Goal: Information Seeking & Learning: Find specific fact

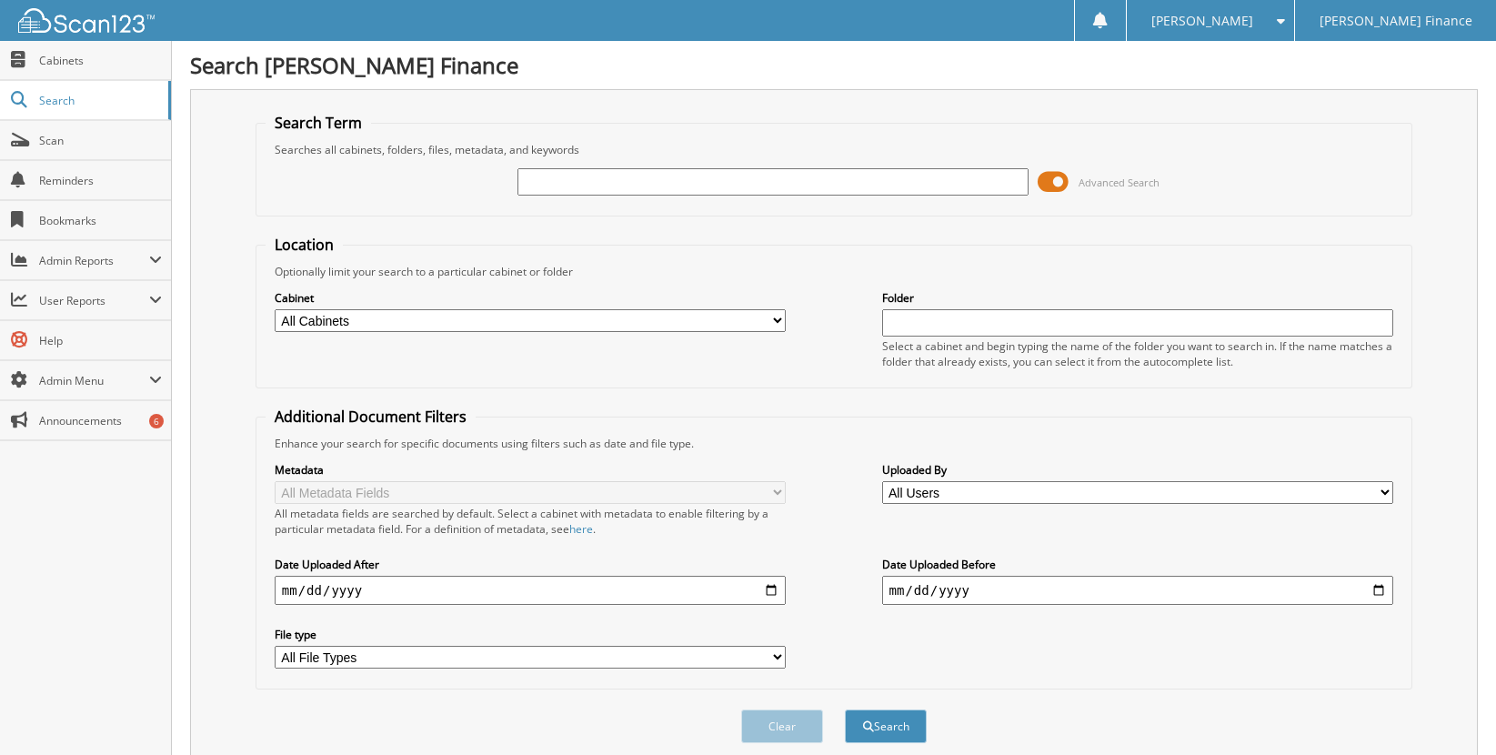
click at [691, 183] on input "text" at bounding box center [773, 181] width 512 height 27
type input "635981"
click at [845, 709] on button "Search" at bounding box center [886, 726] width 82 height 34
click at [62, 61] on span "Cabinets" at bounding box center [100, 60] width 123 height 15
click at [568, 185] on input "text" at bounding box center [773, 181] width 512 height 27
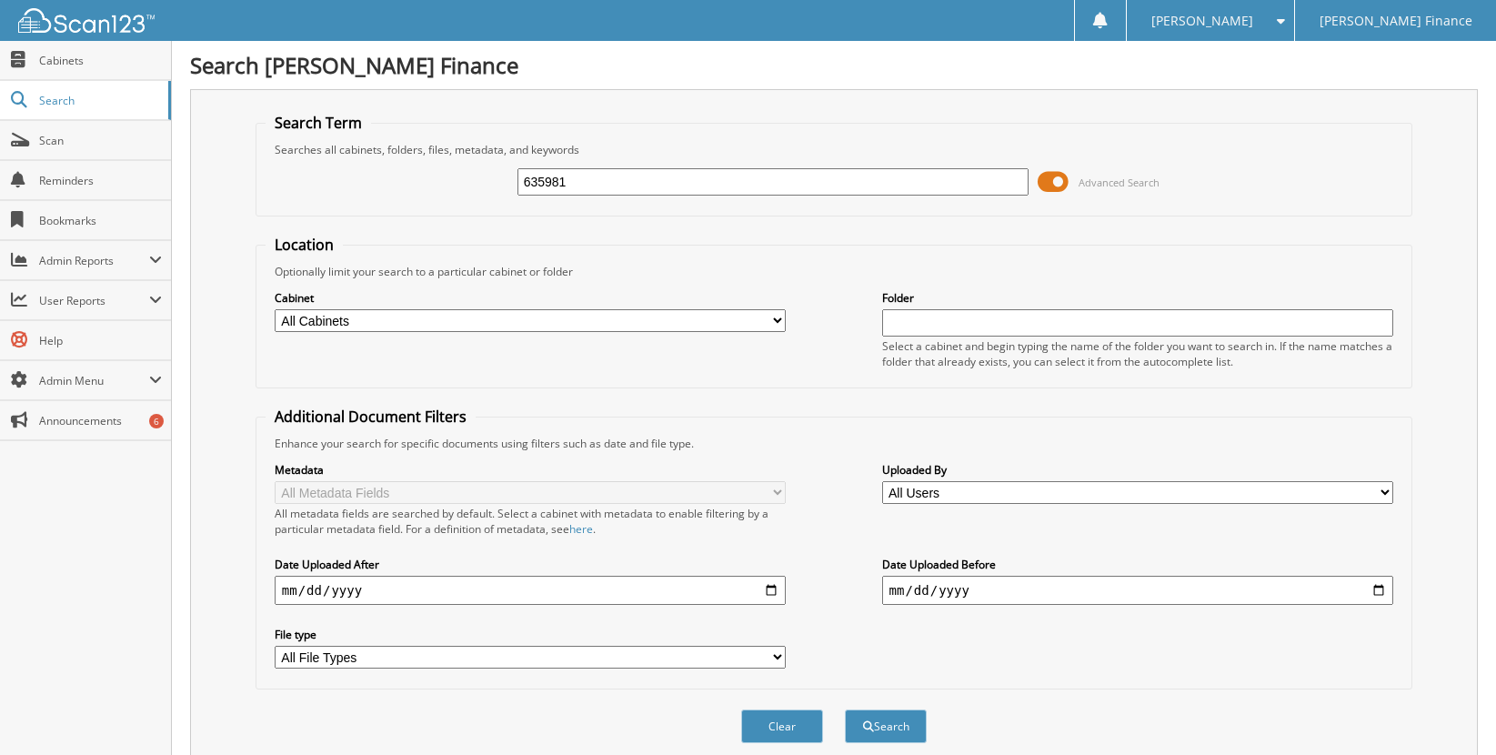
type input "635981"
click at [845, 709] on button "Search" at bounding box center [886, 726] width 82 height 34
type input "1"
type input "A"
type input "SCHILINDWEIN"
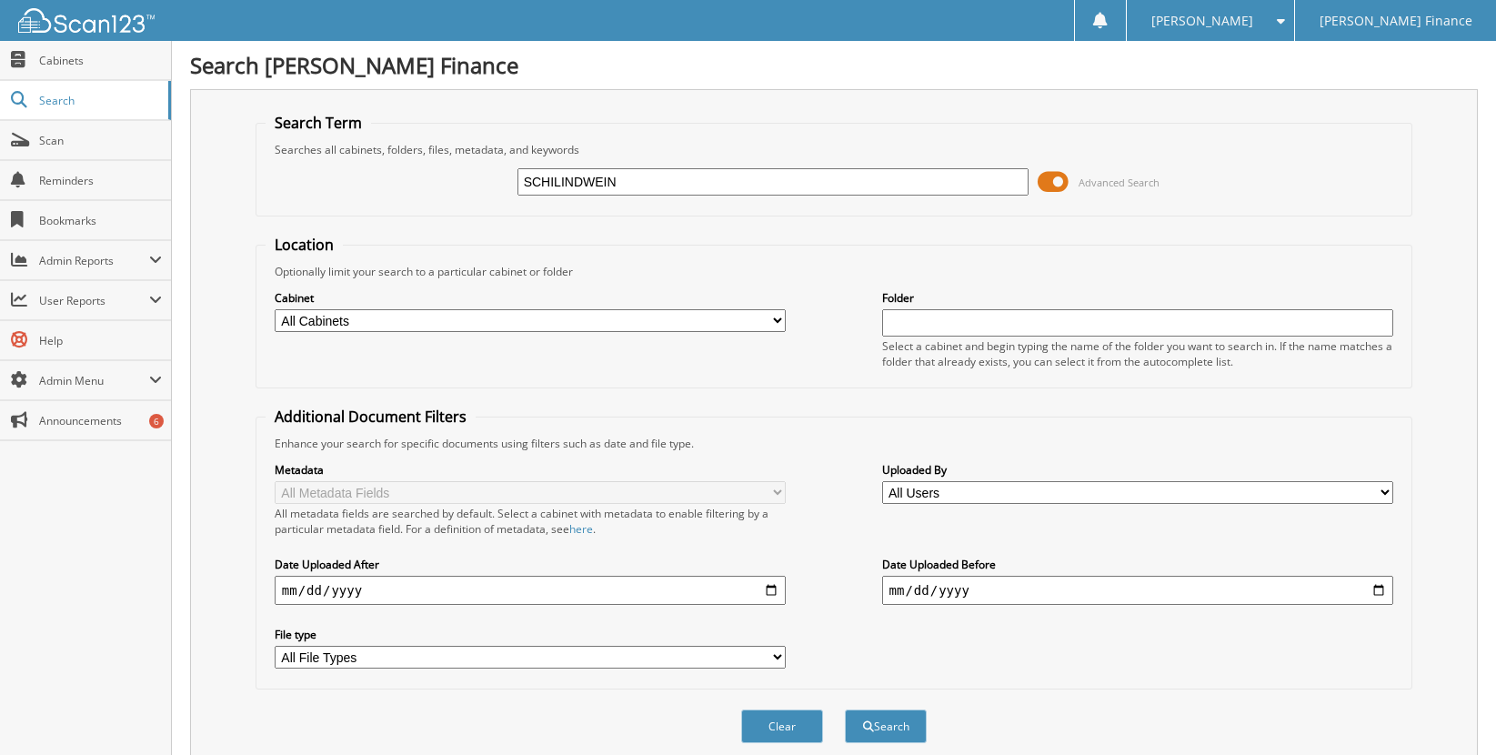
click at [845, 709] on button "Search" at bounding box center [886, 726] width 82 height 34
click at [642, 185] on input "SCHILINDWEIN" at bounding box center [773, 181] width 512 height 27
drag, startPoint x: 641, startPoint y: 182, endPoint x: 483, endPoint y: 176, distance: 158.3
click at [483, 176] on div "SCHILINDWEIN Advanced Search" at bounding box center [834, 181] width 1137 height 49
paste input "[PERSON_NAME], [PERSON_NAME]"
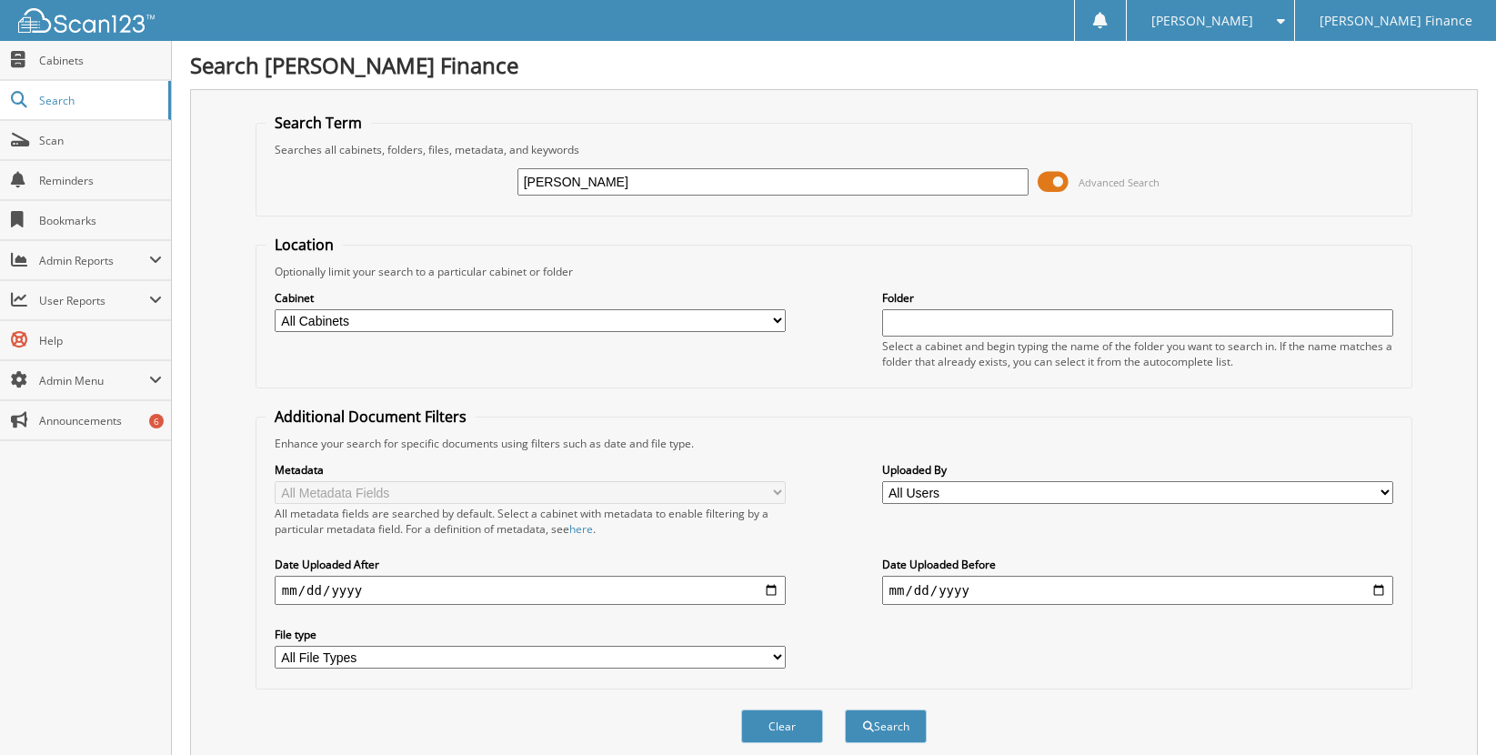
type input "[PERSON_NAME]"
click at [845, 709] on button "Search" at bounding box center [886, 726] width 82 height 34
drag, startPoint x: 733, startPoint y: 181, endPoint x: 320, endPoint y: 204, distance: 413.5
click at [320, 204] on div "SCHLINDWEIN, ALEXIA GEVARD Advanced Search" at bounding box center [834, 181] width 1137 height 49
type input "6645"
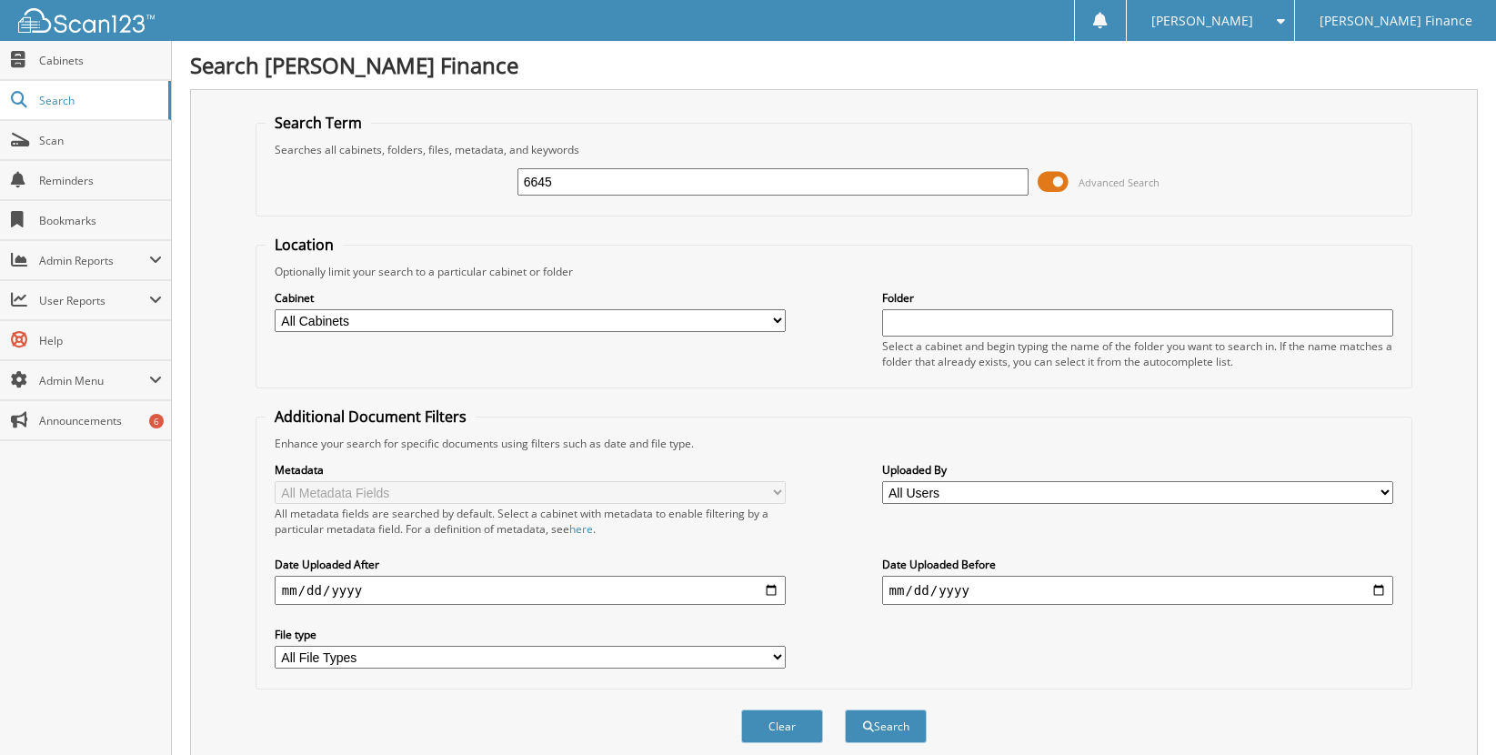
click at [845, 709] on button "Search" at bounding box center [886, 726] width 82 height 34
click at [582, 186] on input "6645" at bounding box center [773, 181] width 512 height 27
drag, startPoint x: 581, startPoint y: 186, endPoint x: 470, endPoint y: 187, distance: 111.0
click at [470, 187] on div "6645 Advanced Search" at bounding box center [834, 181] width 1137 height 49
paste input "591128"
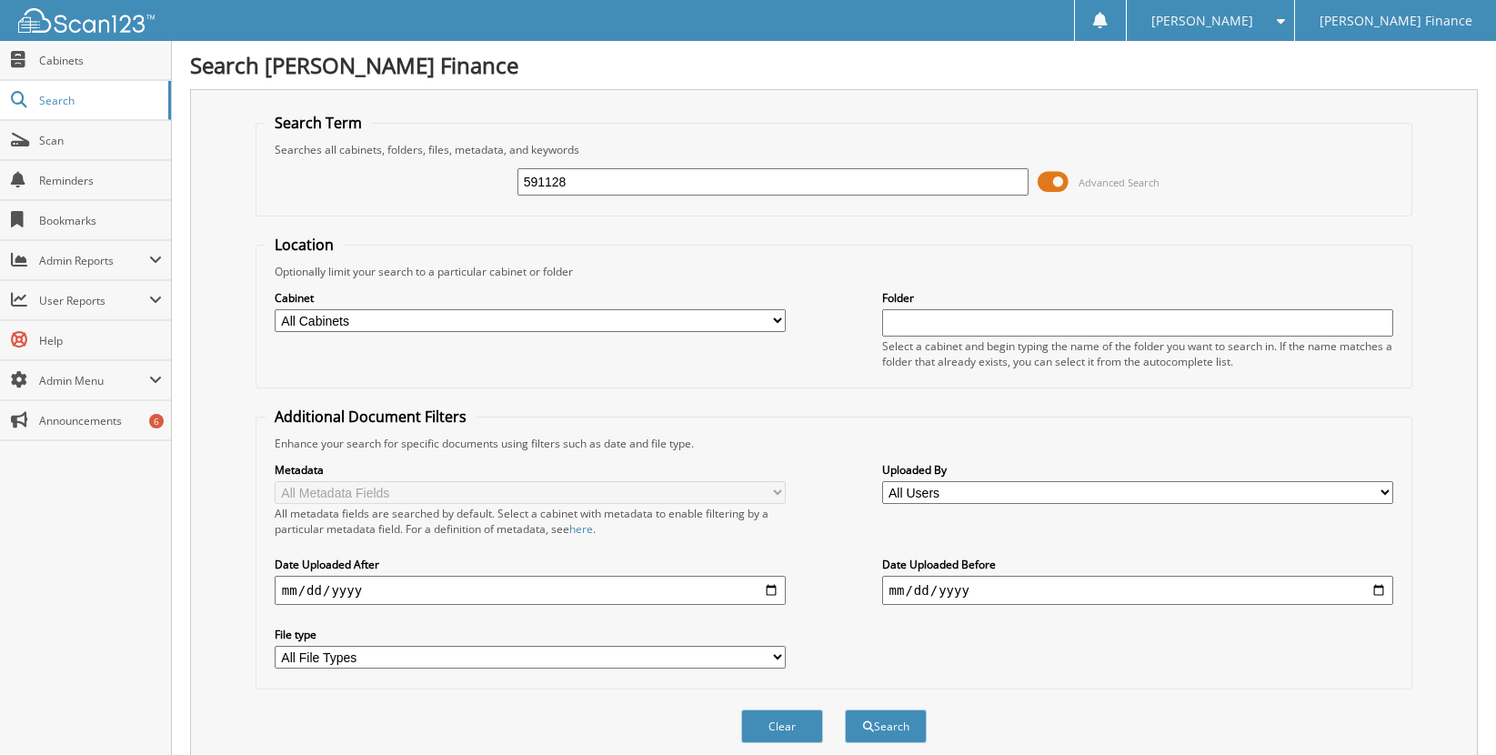
type input "591128"
click at [845, 709] on button "Search" at bounding box center [886, 726] width 82 height 34
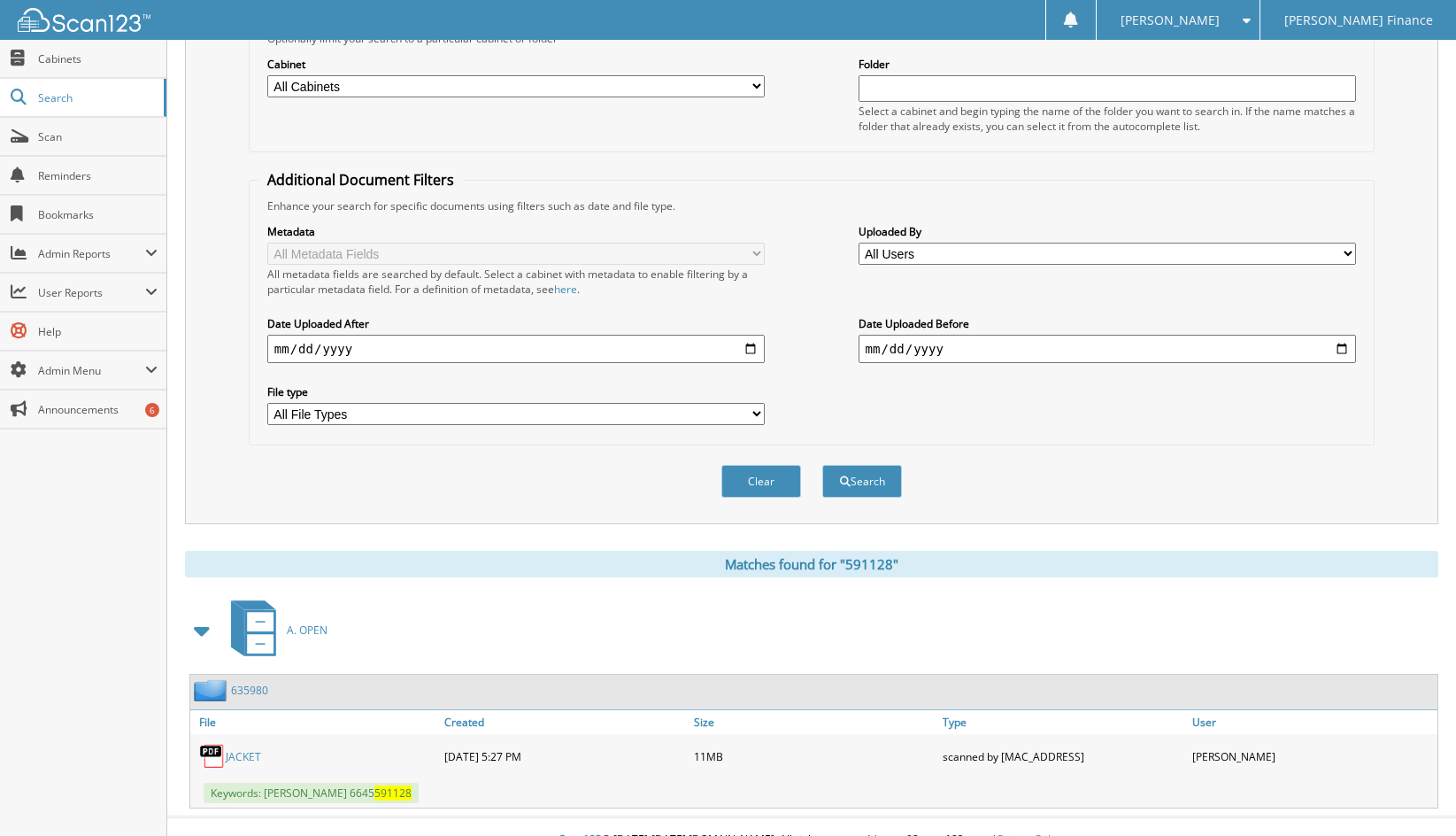
scroll to position [252, 0]
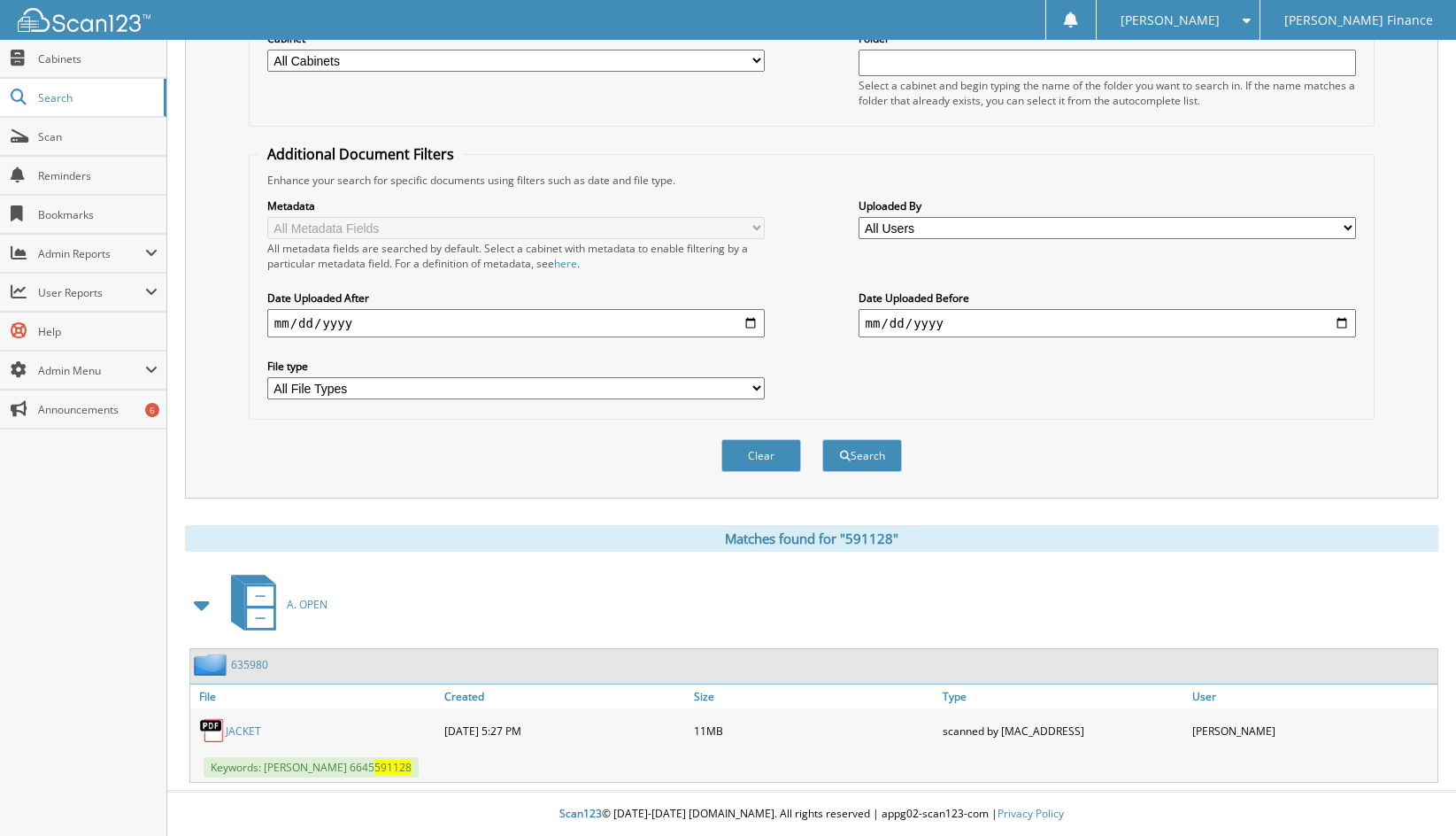
click at [254, 660] on link "635980" at bounding box center [249, 664] width 37 height 15
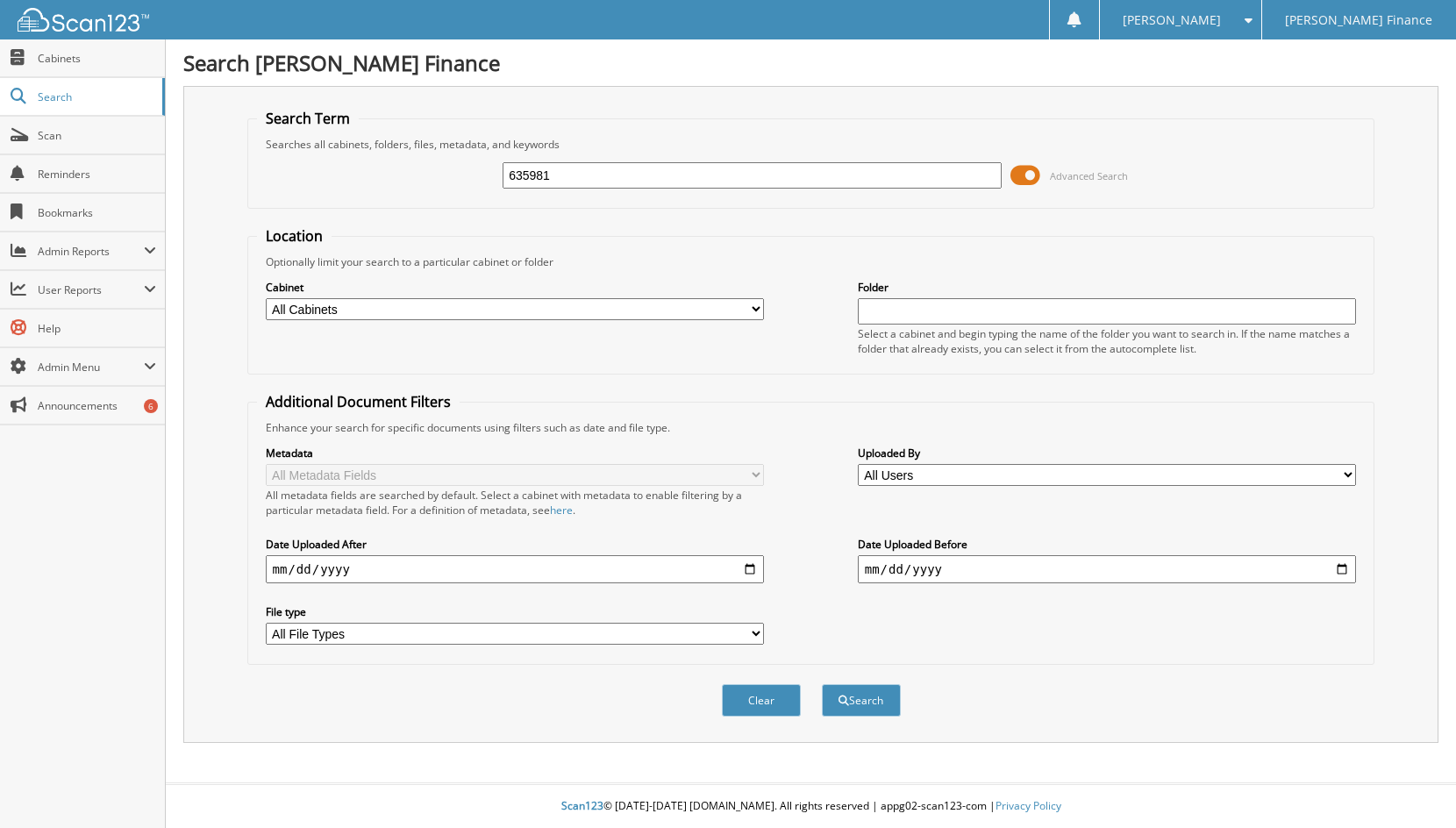
type input "635981"
click at [822, 683] on button "Search" at bounding box center [861, 700] width 79 height 33
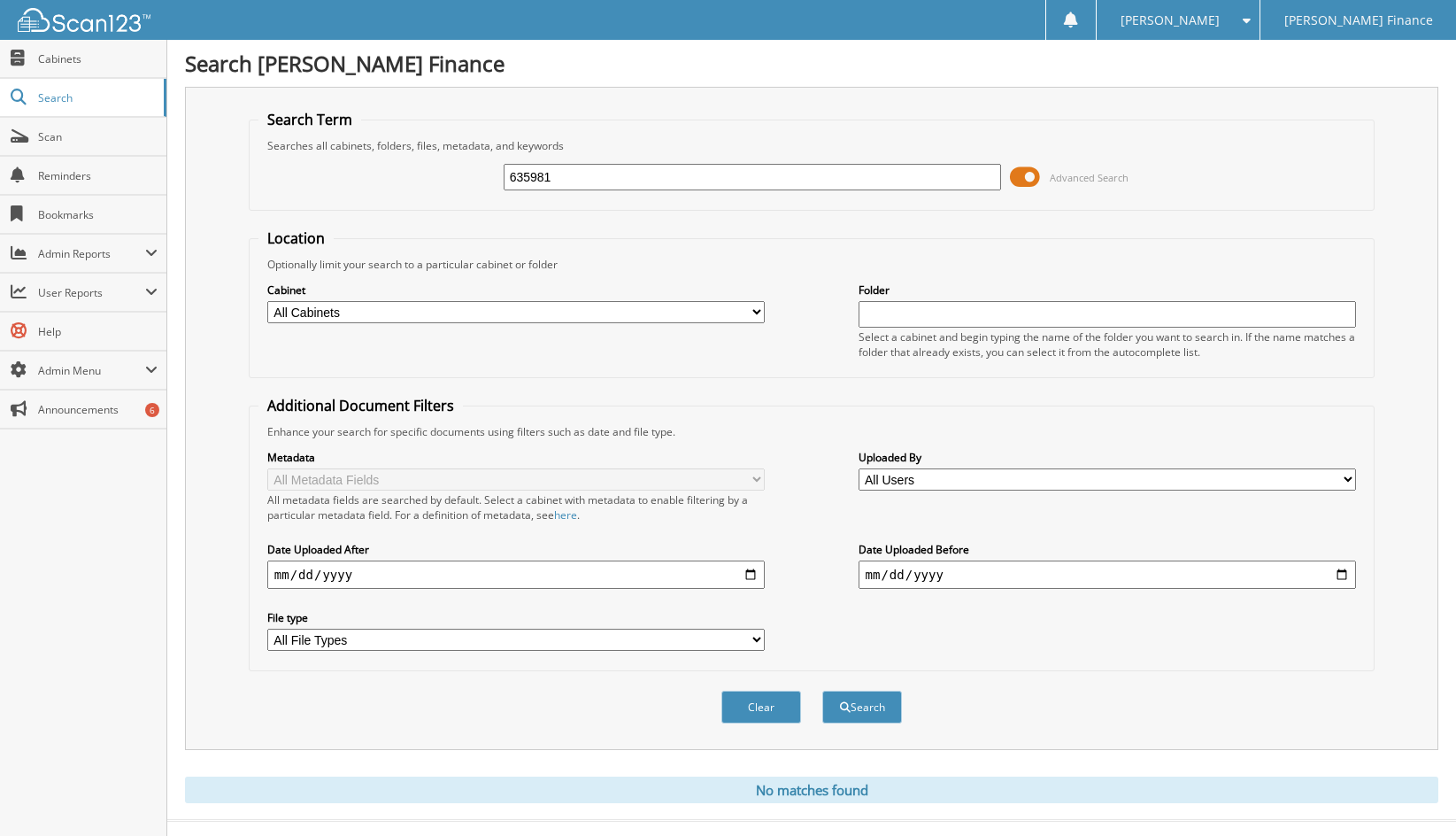
click at [582, 179] on input "635981" at bounding box center [752, 176] width 498 height 26
click at [822, 690] on button "Search" at bounding box center [862, 707] width 80 height 33
click at [572, 177] on input "635981" at bounding box center [752, 176] width 498 height 26
click at [574, 179] on input "635981" at bounding box center [752, 176] width 498 height 26
drag, startPoint x: 575, startPoint y: 175, endPoint x: 449, endPoint y: 182, distance: 126.2
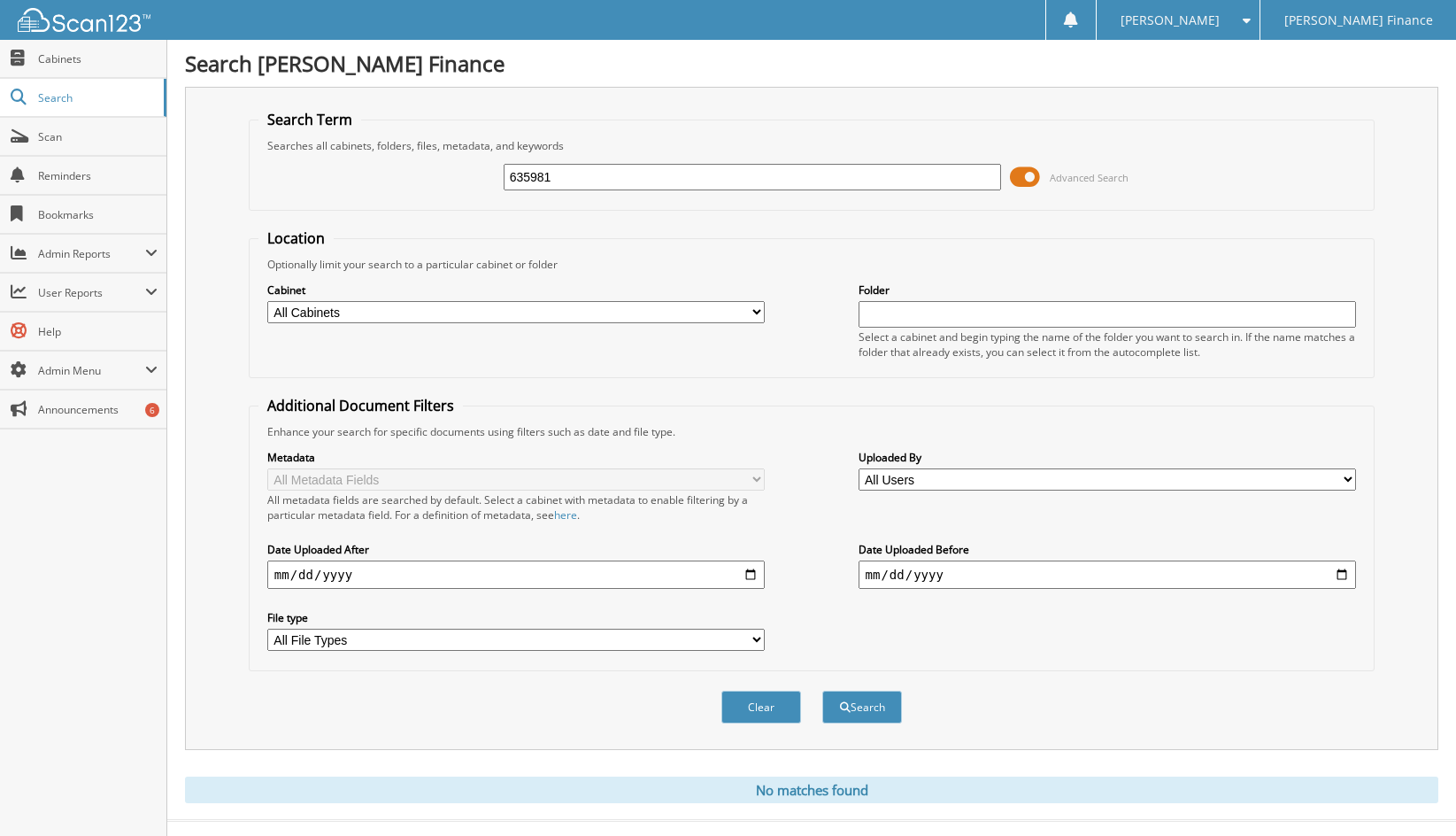
click at [449, 182] on div "635981 Advanced Search" at bounding box center [812, 176] width 1107 height 48
paste input "SCHLINDWEIN, ALEXIA GEVARD"
type input "SCHLINDWEIN, ALEXIA GEVARD"
click at [822, 690] on button "Search" at bounding box center [862, 707] width 80 height 33
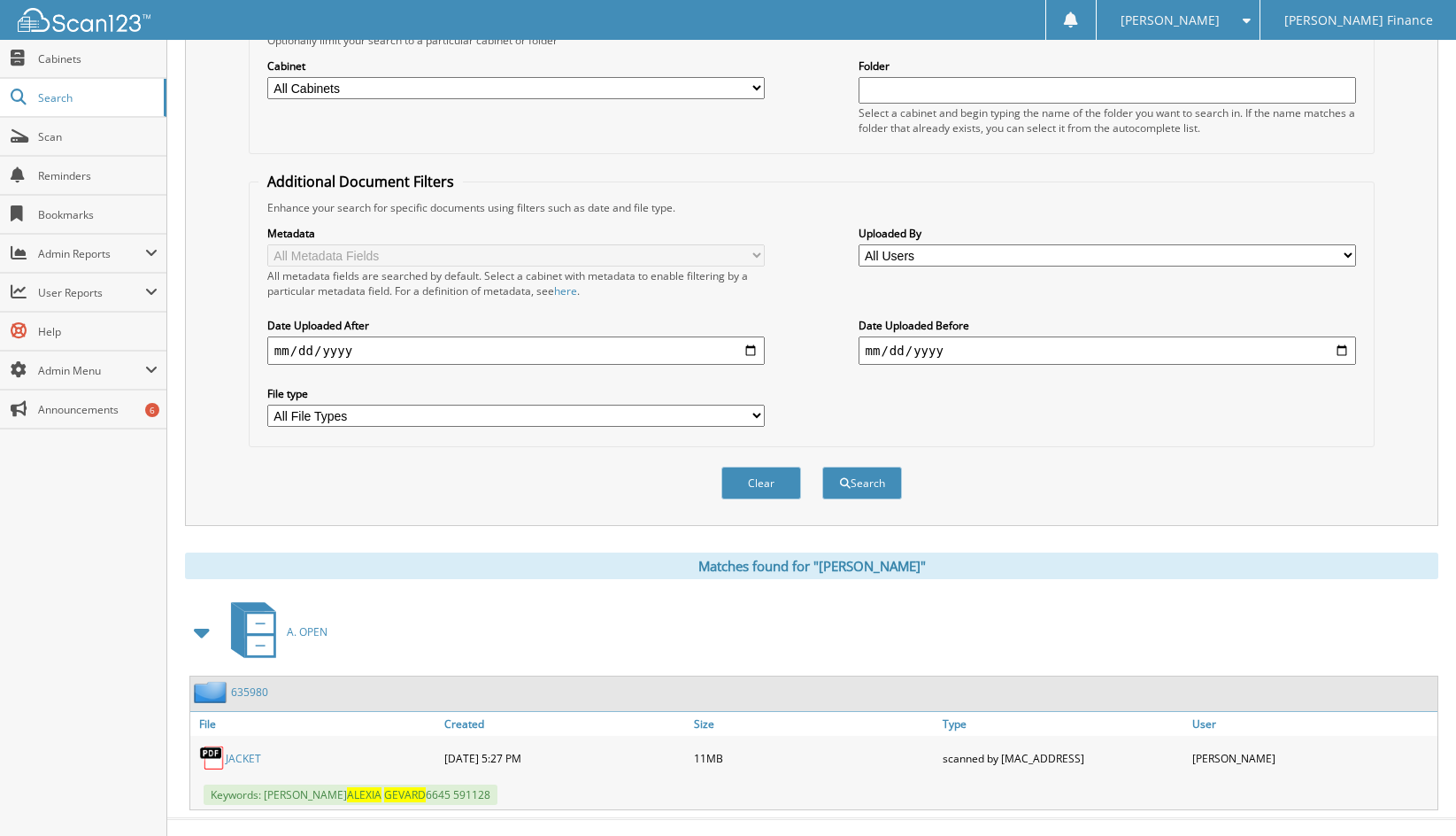
scroll to position [252, 0]
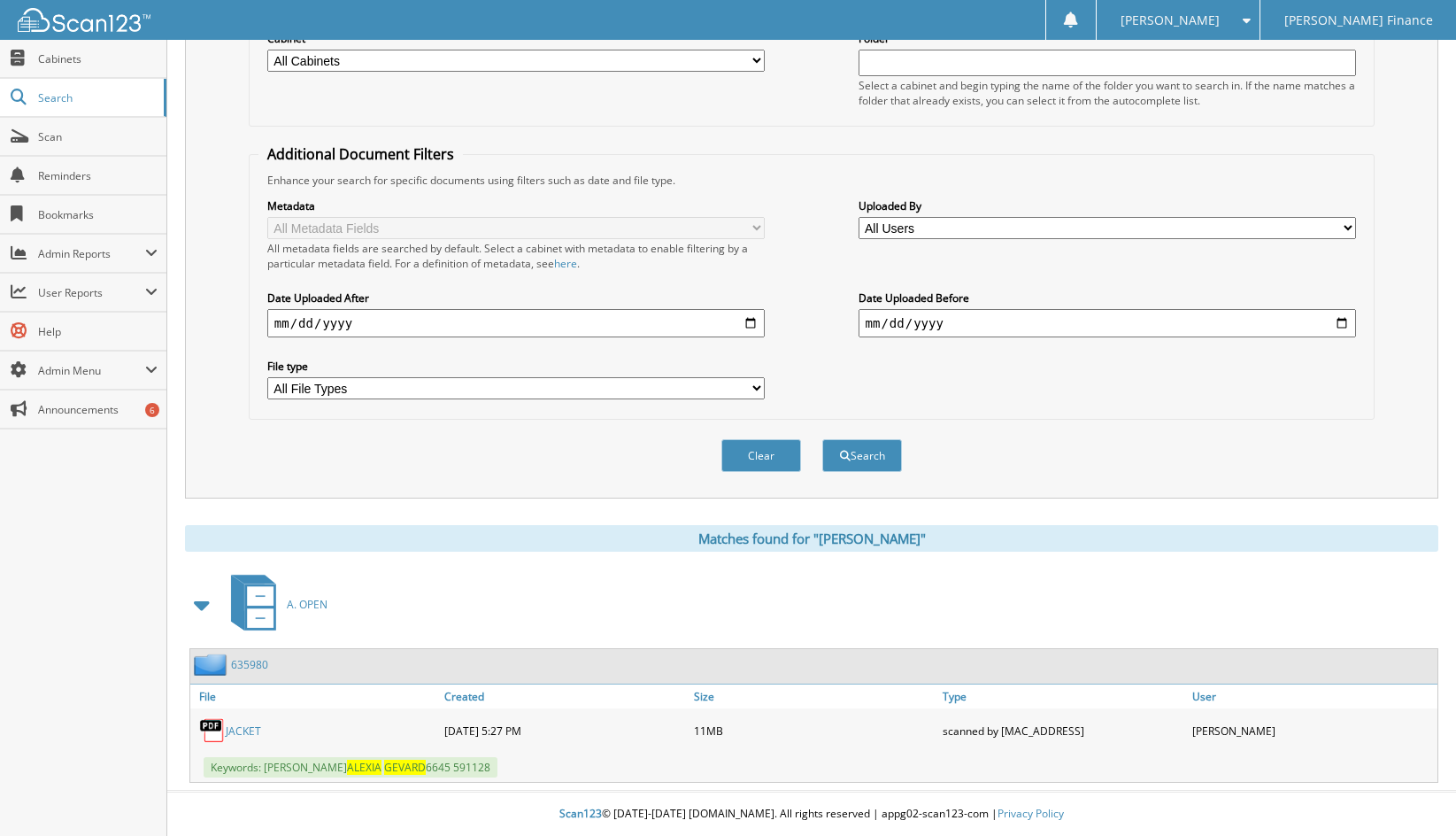
click at [254, 670] on link "635980" at bounding box center [249, 664] width 37 height 15
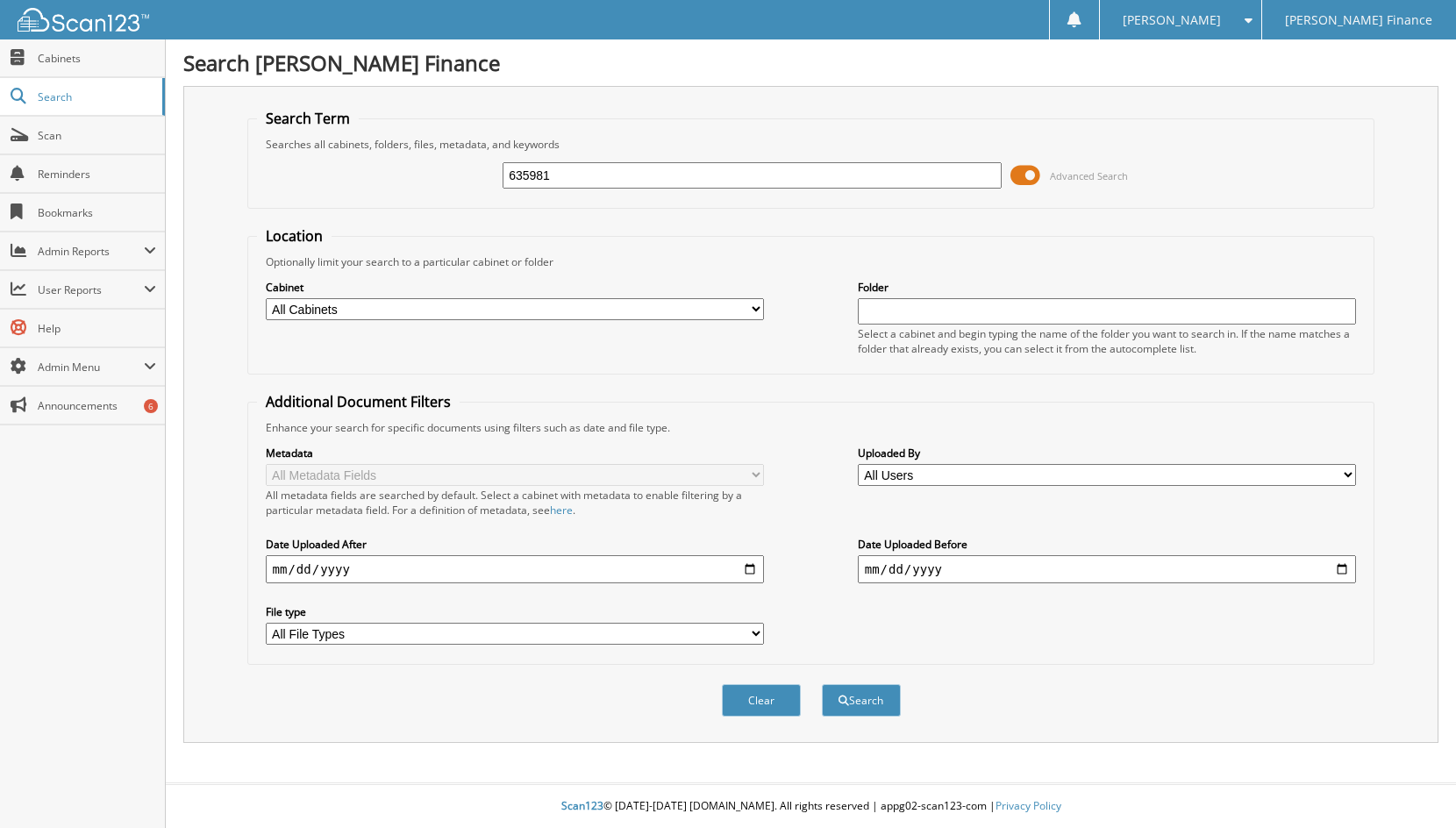
type input "635981"
click at [822, 683] on button "Search" at bounding box center [861, 700] width 79 height 33
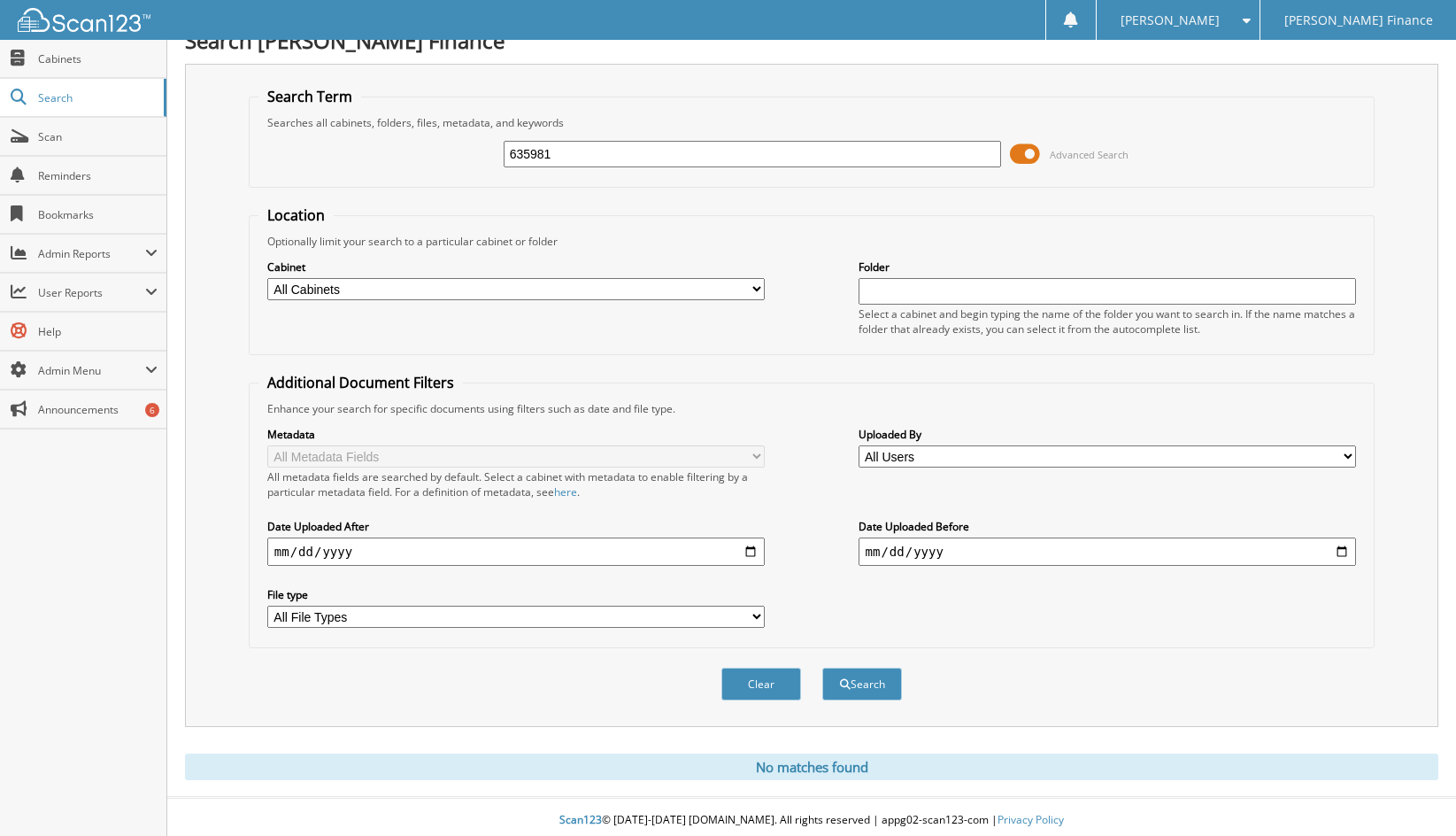
scroll to position [30, 0]
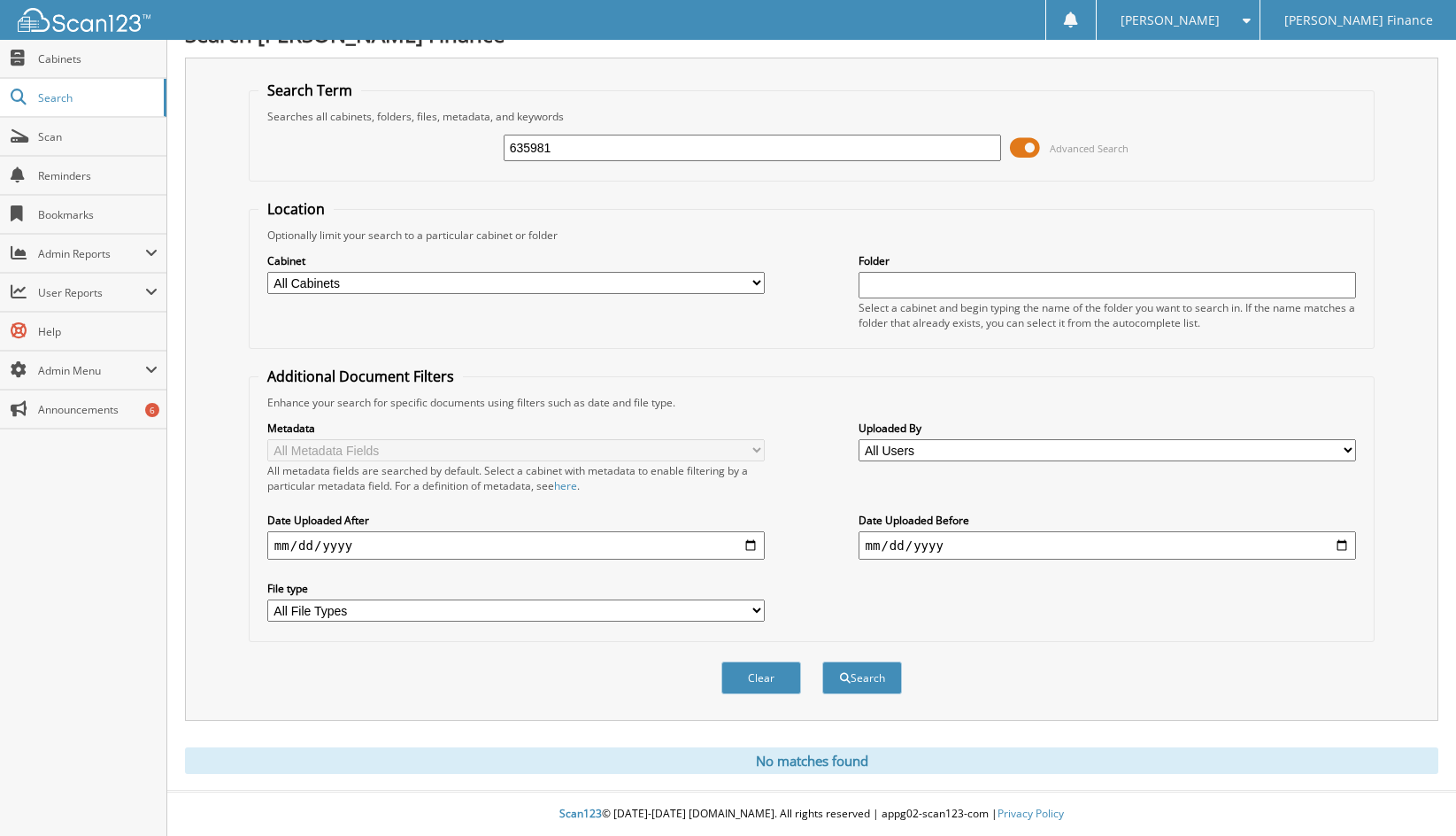
click at [571, 136] on input "635981" at bounding box center [752, 147] width 498 height 26
type input "635980"
click at [822, 661] on button "Search" at bounding box center [862, 677] width 80 height 33
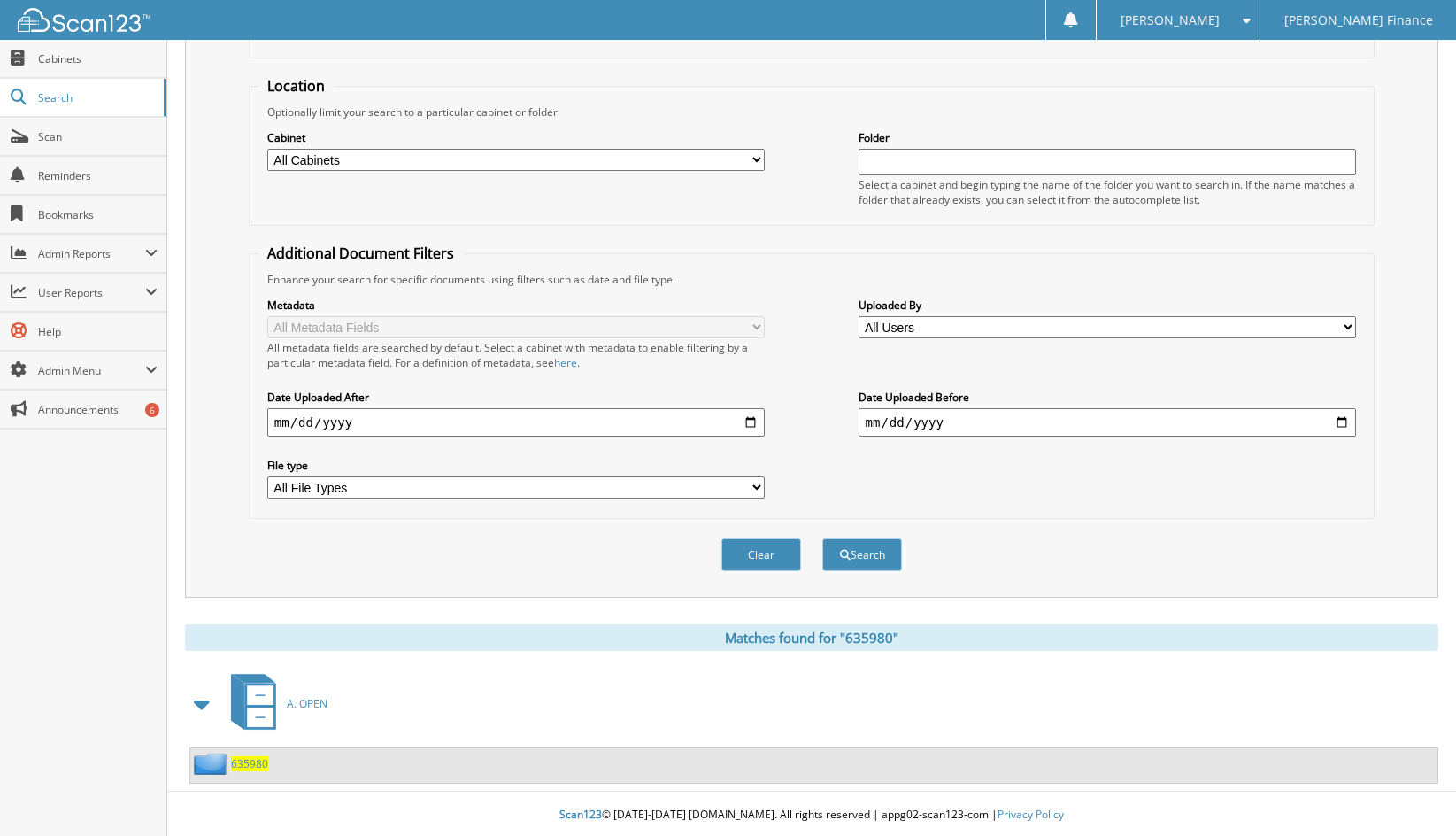
scroll to position [154, 0]
click at [264, 760] on span "635980" at bounding box center [249, 762] width 37 height 15
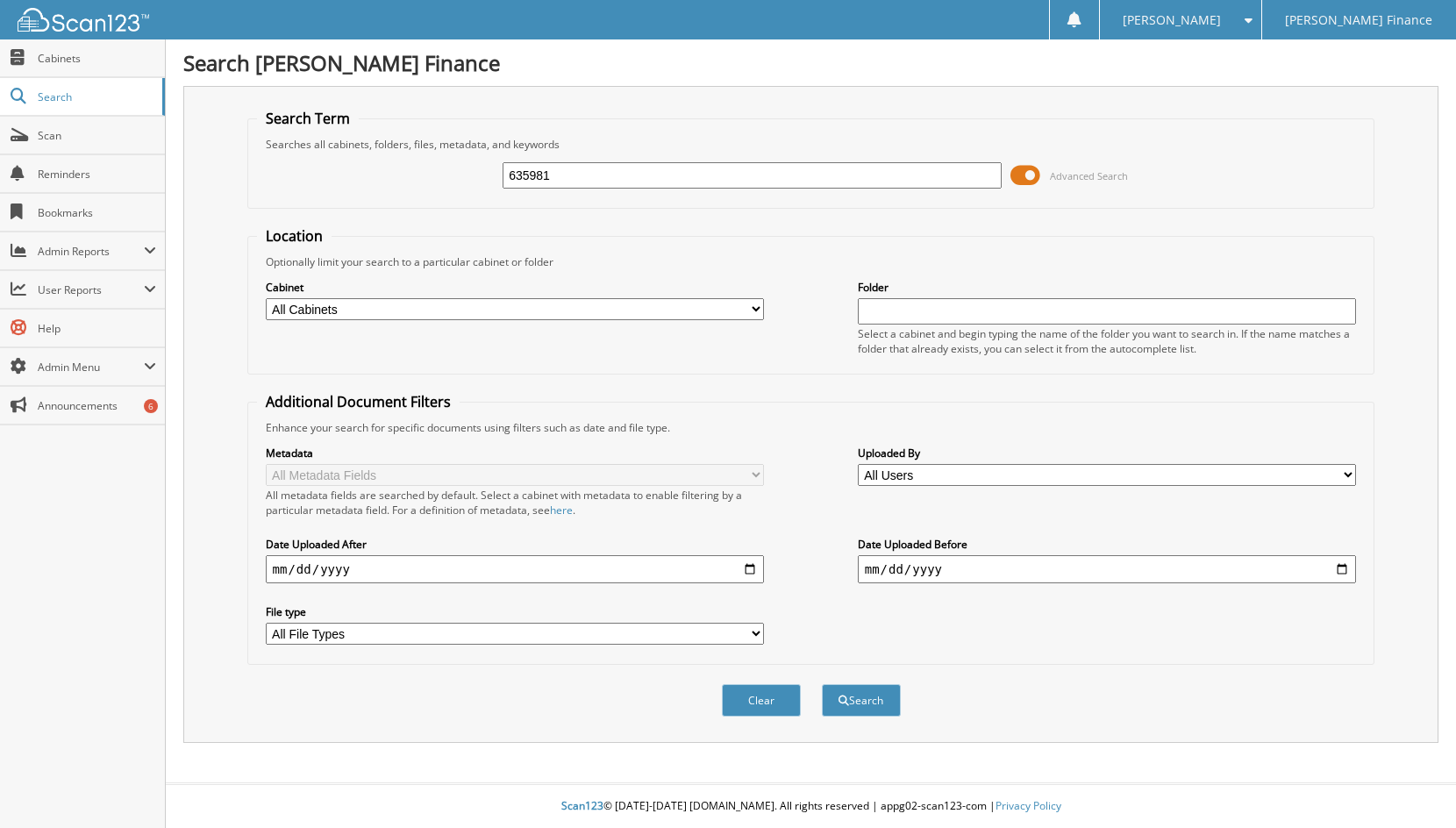
type input "635981"
click at [822, 683] on button "Search" at bounding box center [861, 700] width 79 height 33
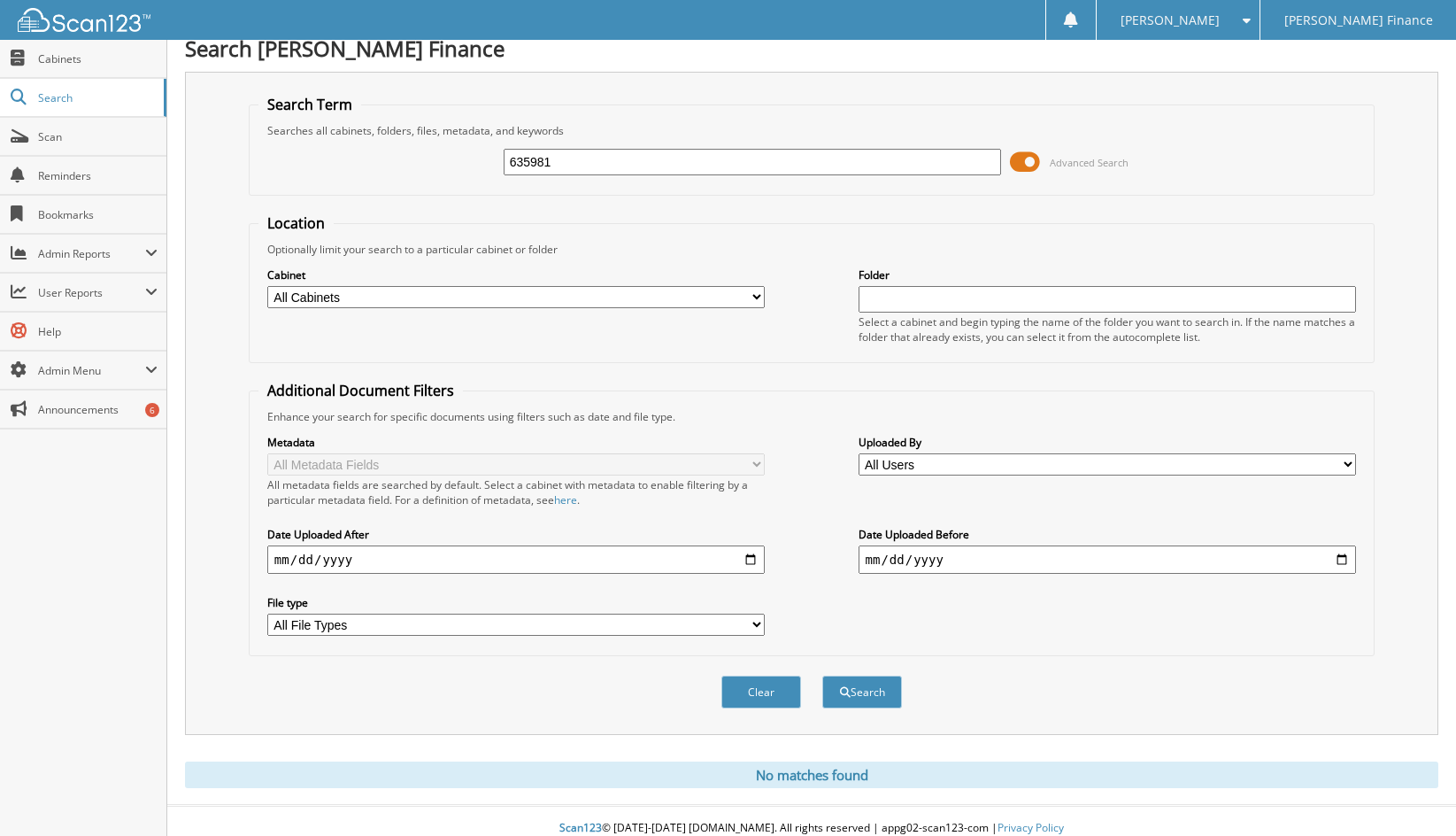
scroll to position [30, 0]
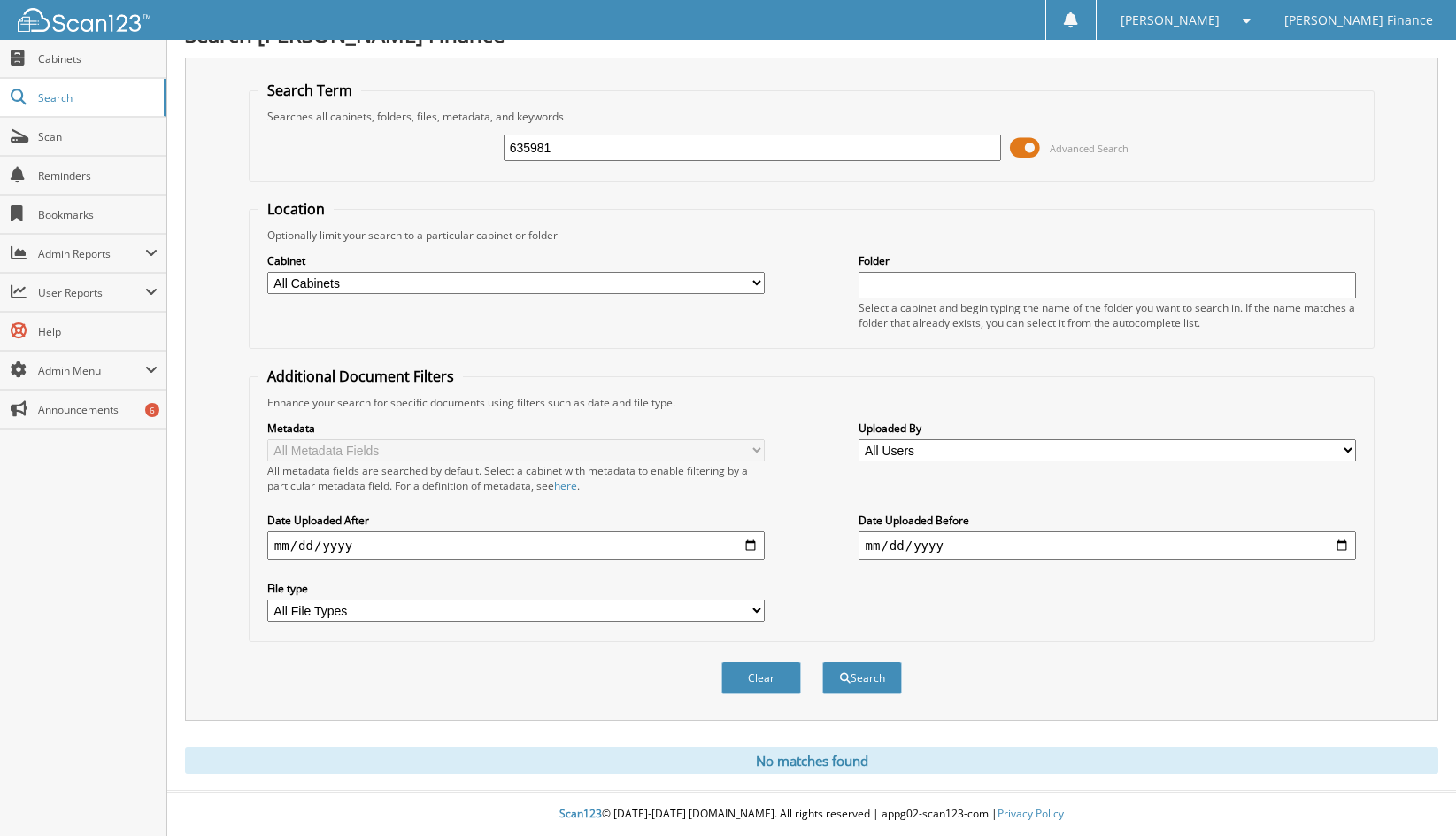
click at [622, 147] on input "635981" at bounding box center [752, 147] width 498 height 26
type input "635980"
click at [822, 661] on button "Search" at bounding box center [862, 677] width 80 height 33
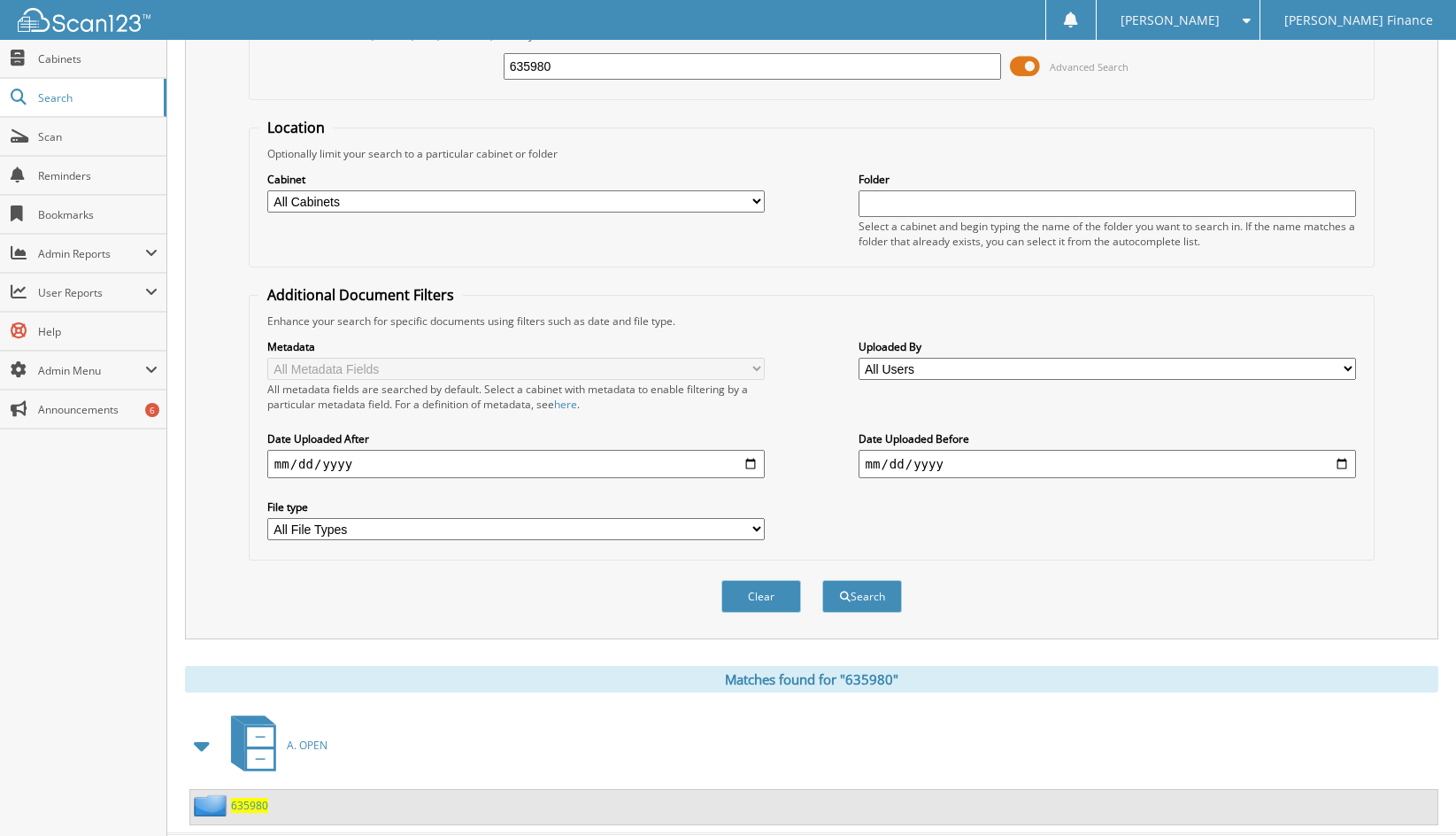
scroll to position [154, 0]
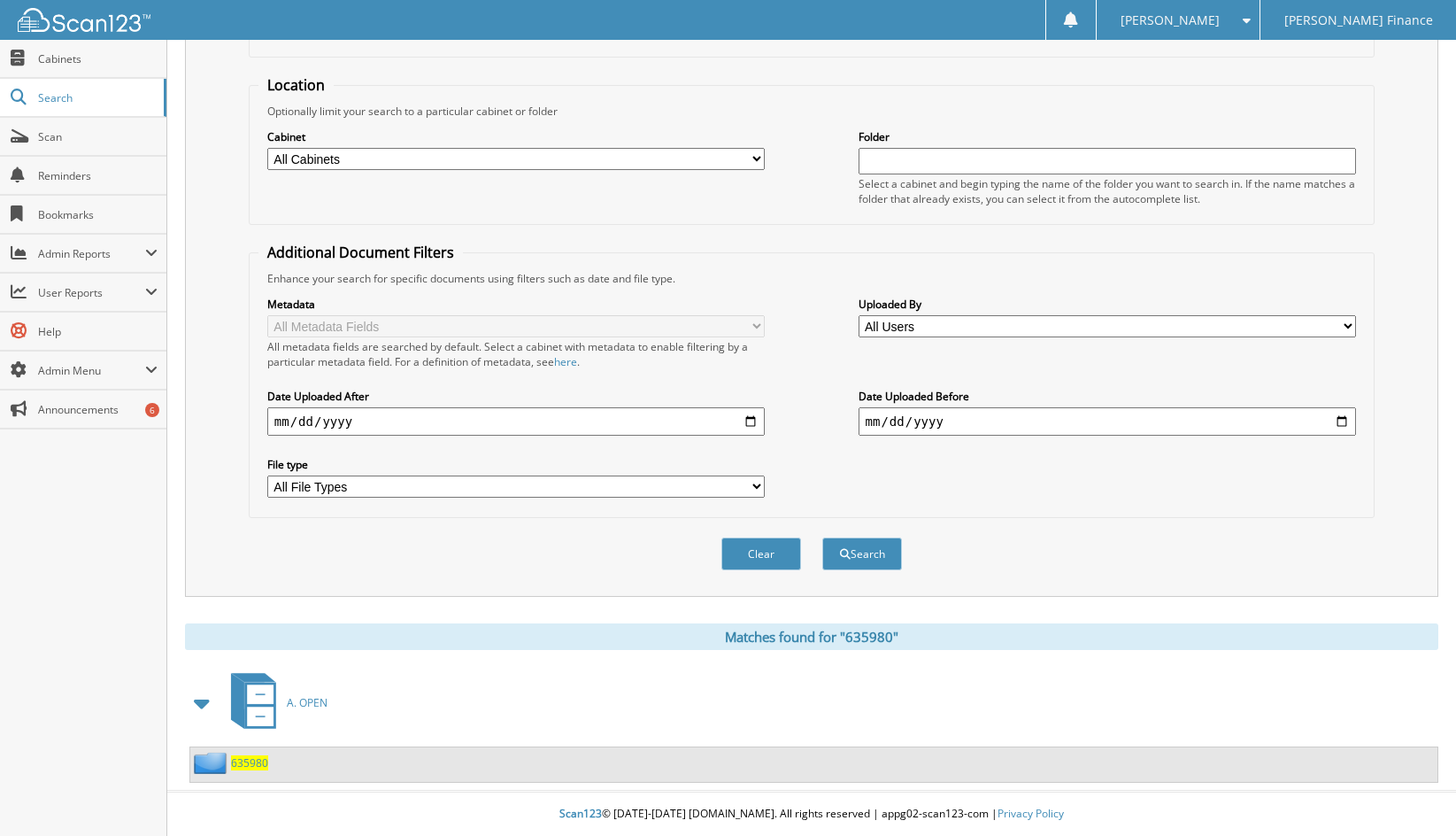
click at [248, 761] on span "635980" at bounding box center [249, 762] width 37 height 15
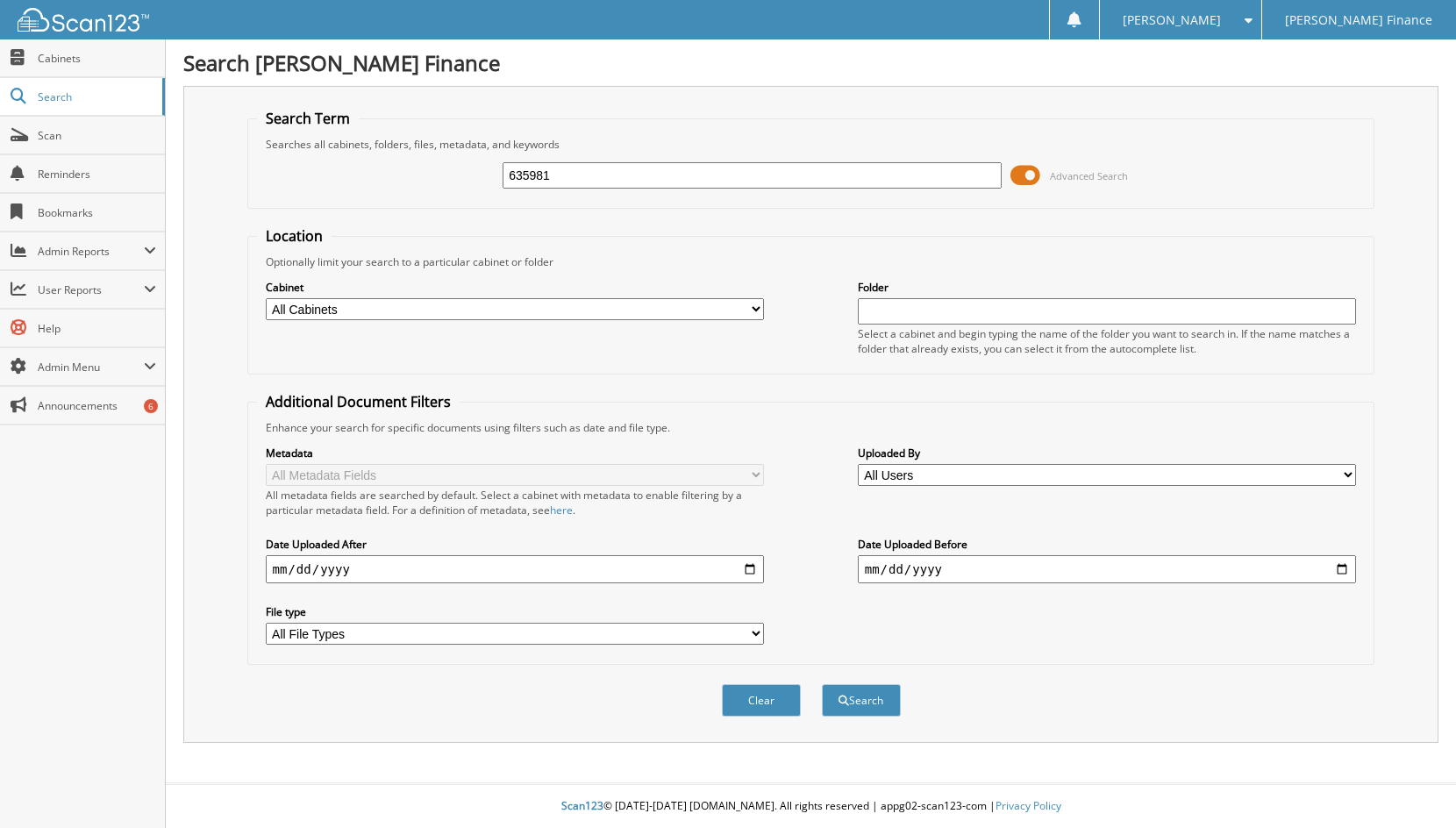
type input "635981"
click at [822, 683] on button "Search" at bounding box center [861, 700] width 79 height 33
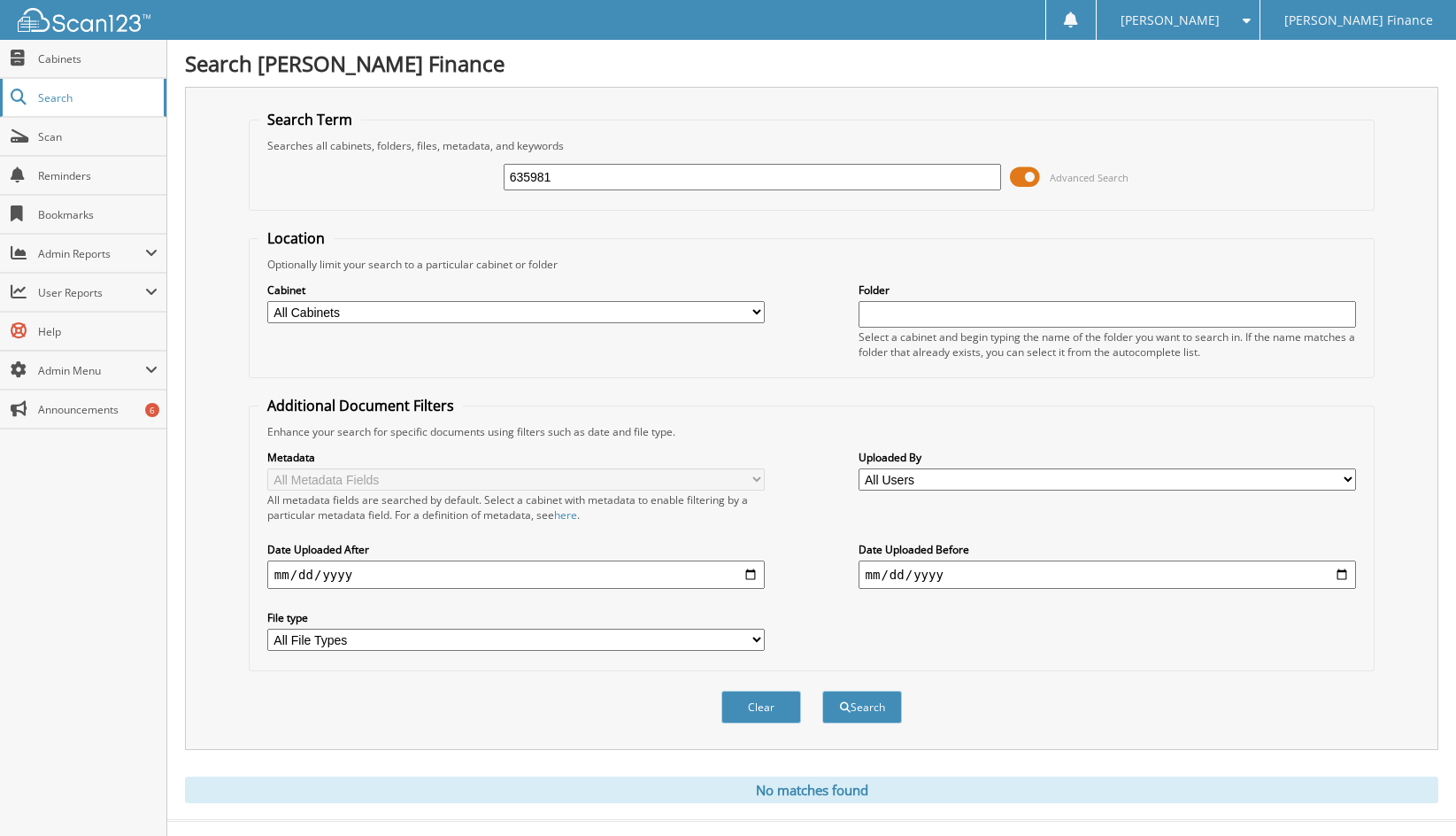
click at [70, 99] on span "Search" at bounding box center [96, 97] width 117 height 15
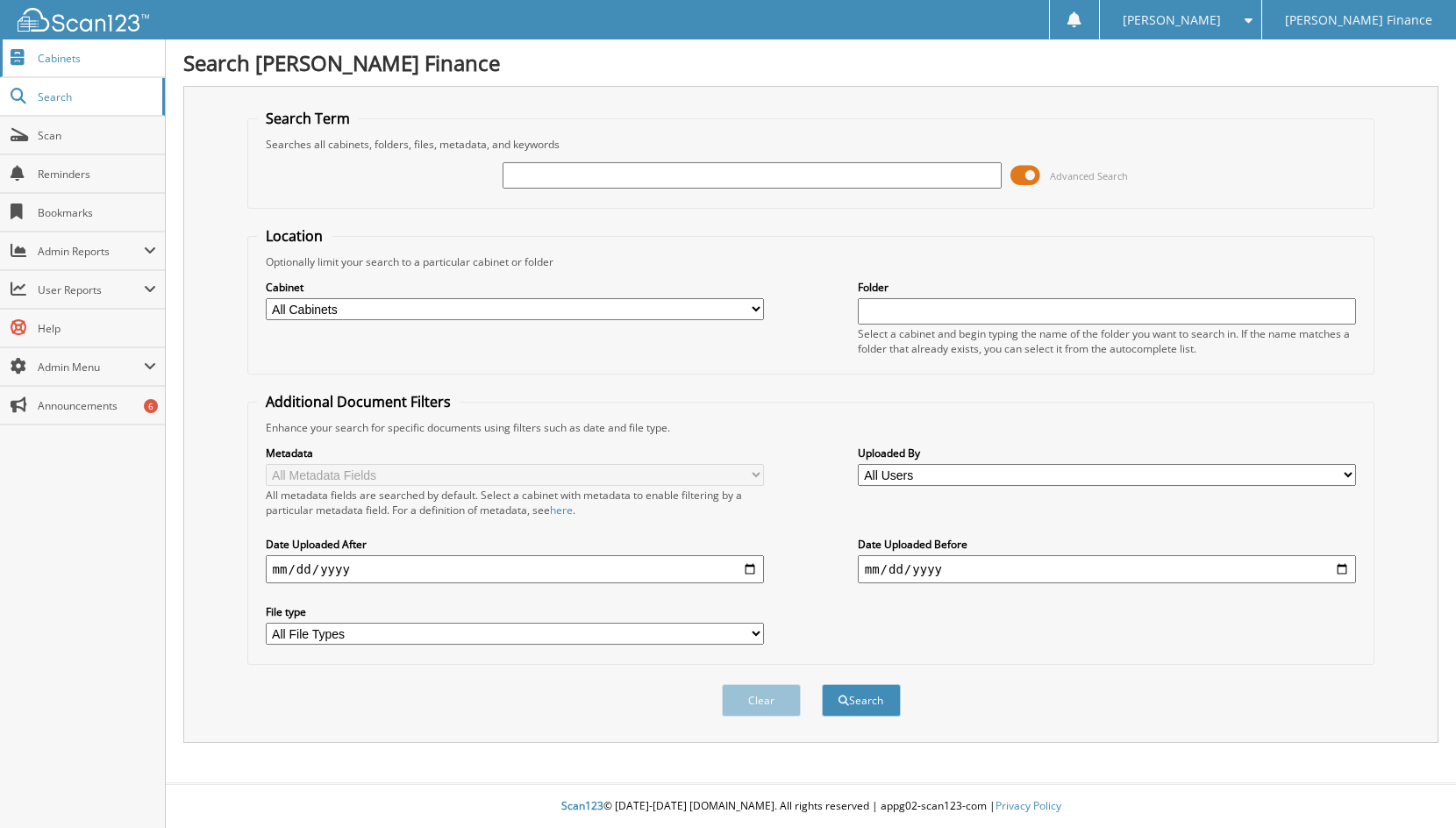
click at [66, 67] on link "Cabinets" at bounding box center [82, 58] width 165 height 38
click at [526, 170] on input "text" at bounding box center [751, 174] width 499 height 26
type input "l"
type input "U"
type input "LUIS TORIBIO"
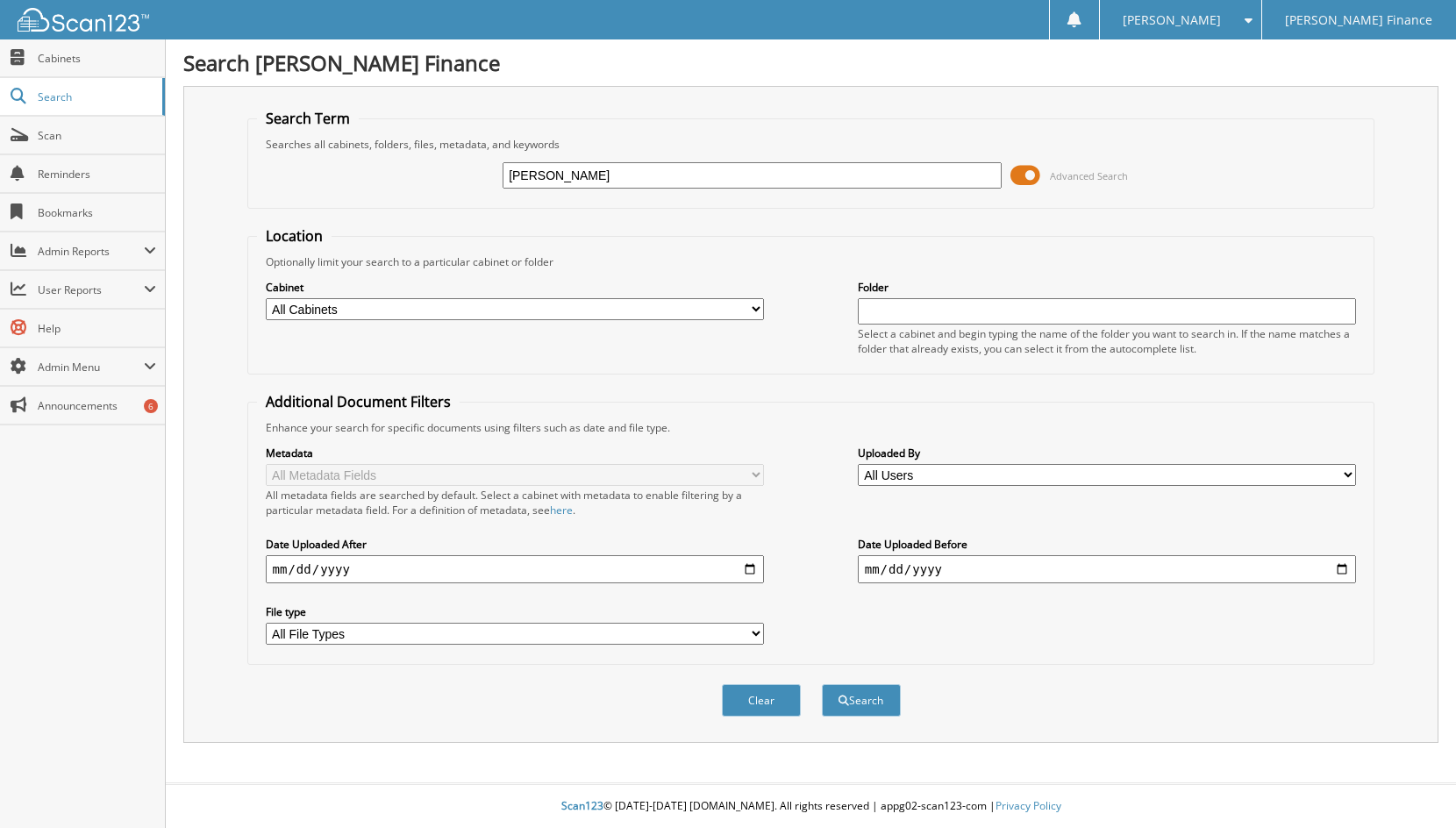
click at [822, 683] on button "Search" at bounding box center [861, 700] width 79 height 33
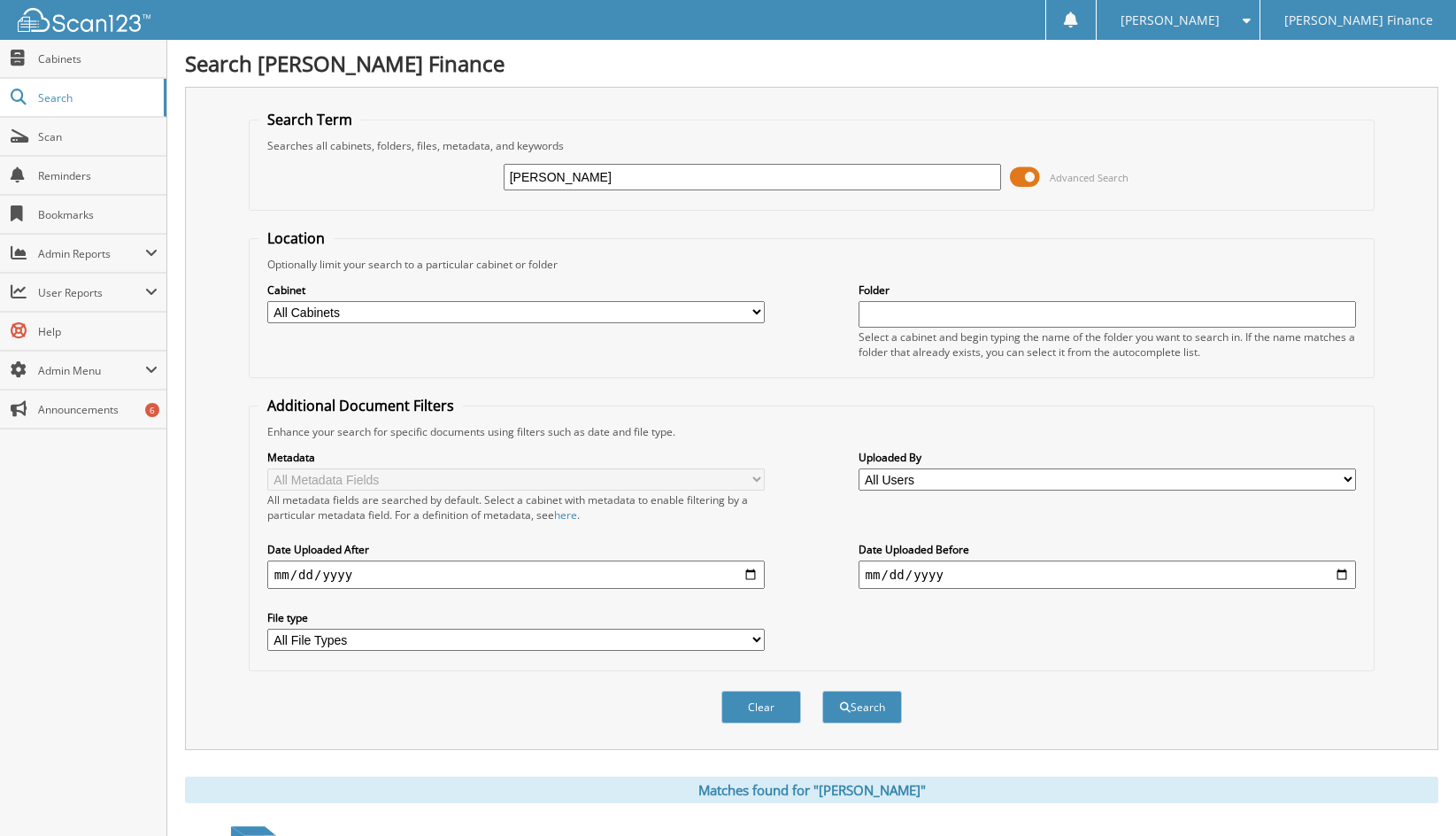
drag, startPoint x: 612, startPoint y: 169, endPoint x: 461, endPoint y: 161, distance: 151.2
click at [461, 161] on div "[PERSON_NAME] Advanced Search" at bounding box center [812, 176] width 1107 height 48
click at [614, 178] on input "[PERSON_NAME]" at bounding box center [752, 176] width 498 height 26
drag, startPoint x: 614, startPoint y: 176, endPoint x: 534, endPoint y: 173, distance: 80.1
click at [461, 175] on div "[PERSON_NAME] Advanced Search" at bounding box center [812, 176] width 1107 height 48
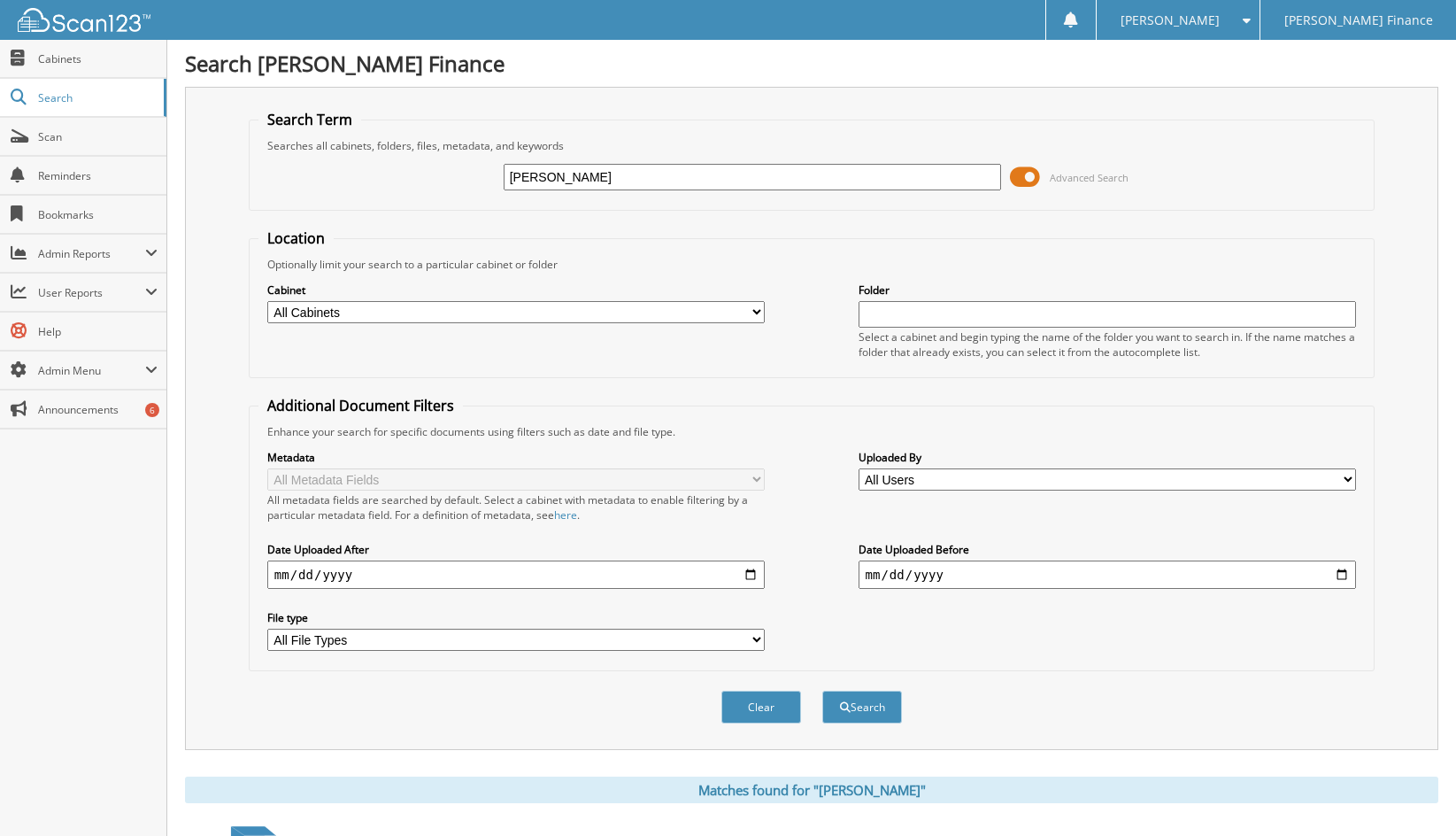
paste input "[PERSON_NAME]"
type input "[PERSON_NAME]"
click at [822, 690] on button "Search" at bounding box center [862, 707] width 80 height 33
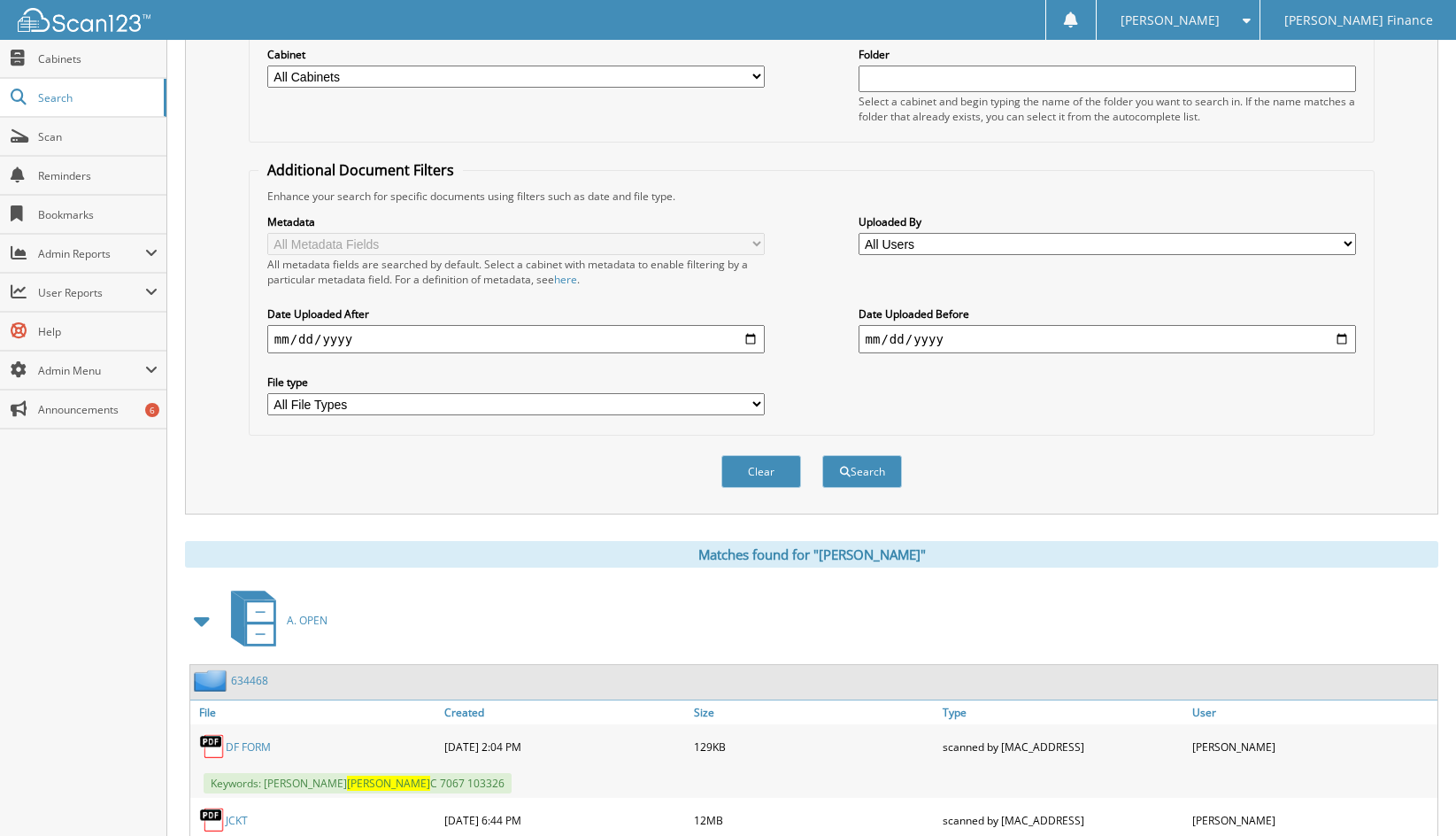
scroll to position [469, 0]
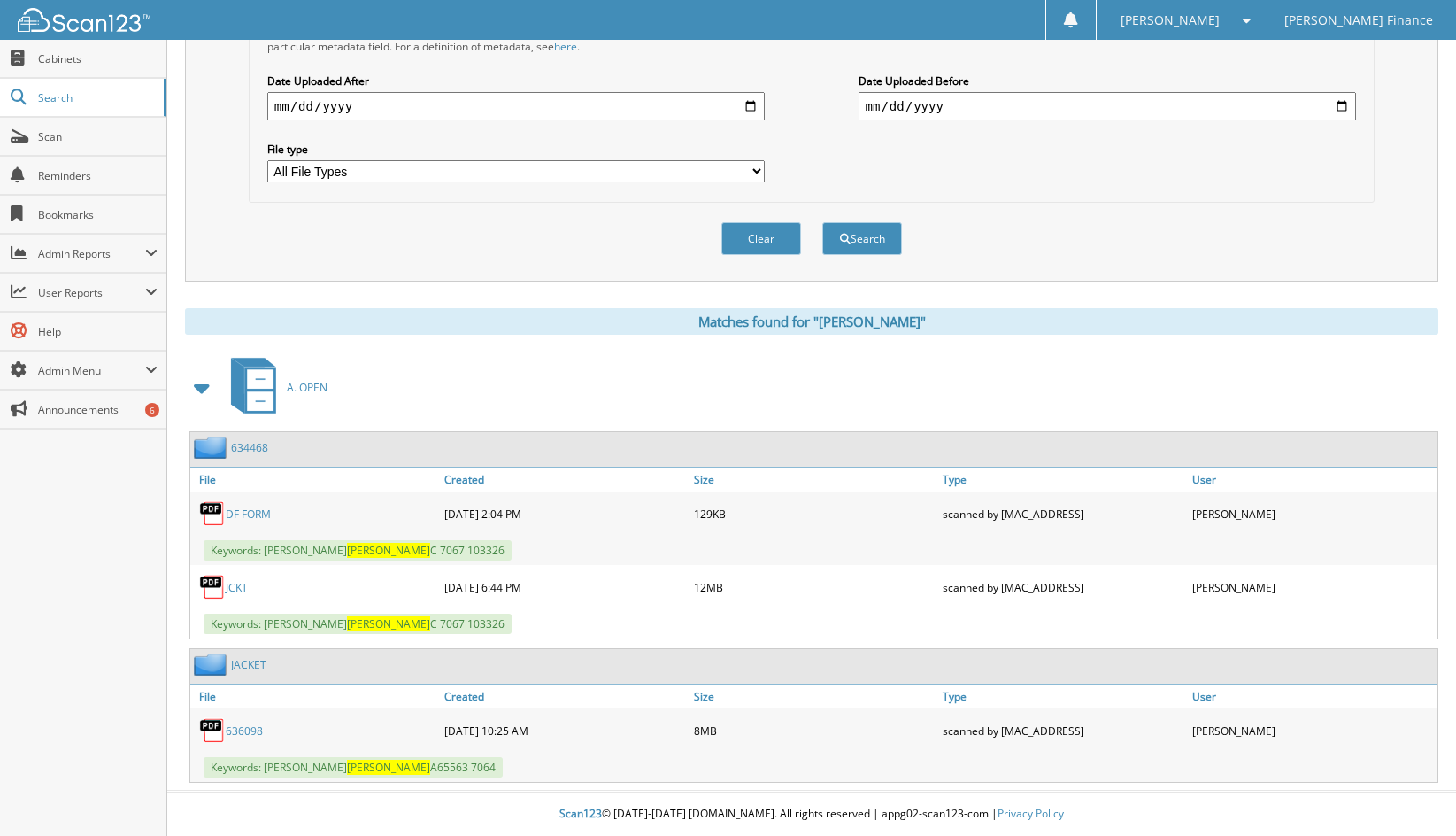
click at [248, 665] on link "JACKET" at bounding box center [248, 664] width 35 height 15
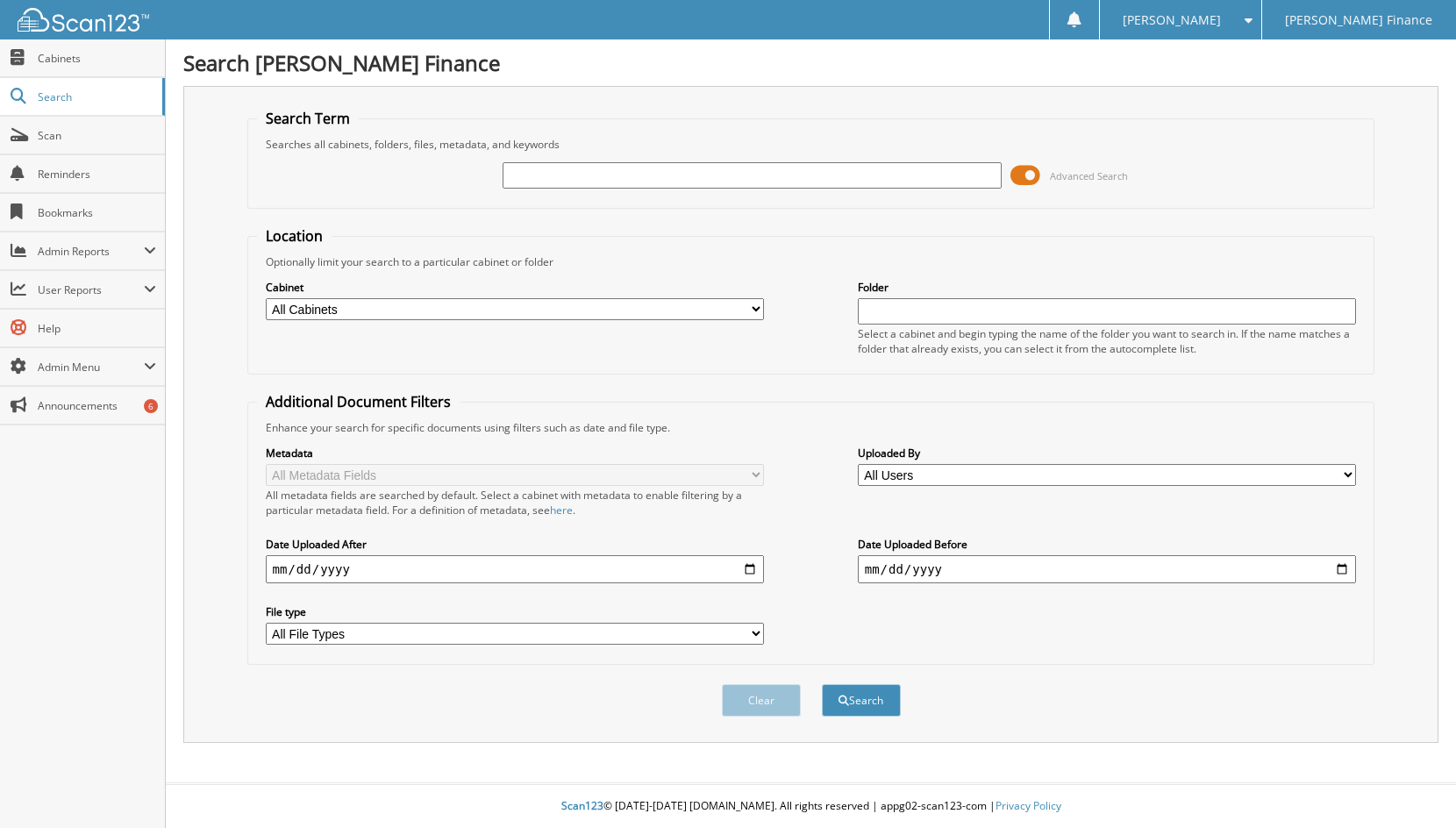
click at [573, 183] on input "text" at bounding box center [751, 174] width 499 height 26
click at [573, 179] on input "text" at bounding box center [751, 174] width 499 height 26
type input "636098"
click at [822, 683] on button "Search" at bounding box center [861, 700] width 79 height 33
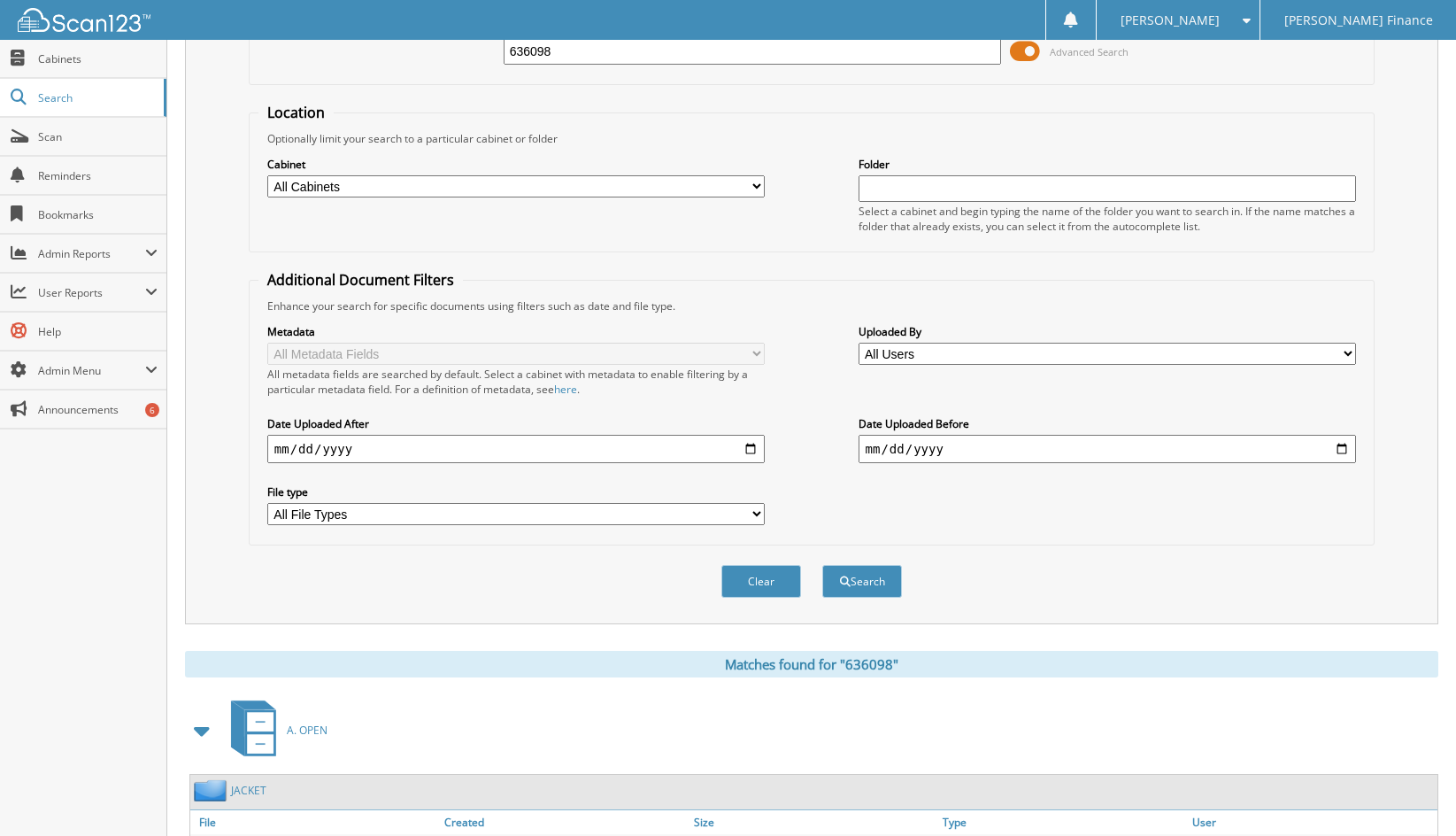
scroll to position [252, 0]
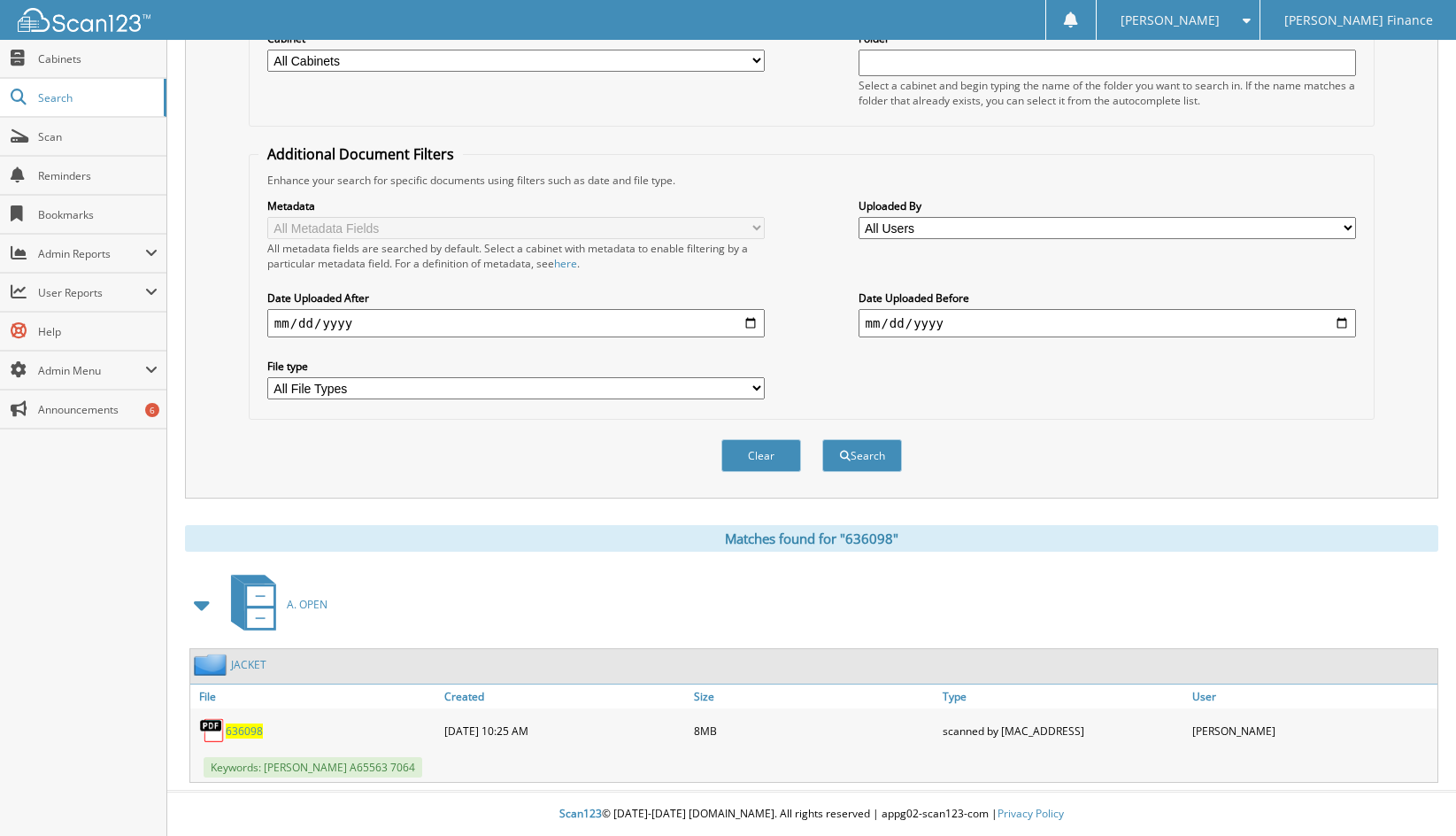
click at [249, 729] on span "636098" at bounding box center [244, 730] width 37 height 15
click at [247, 660] on link "JACKET" at bounding box center [248, 664] width 35 height 15
